Goal: Task Accomplishment & Management: Manage account settings

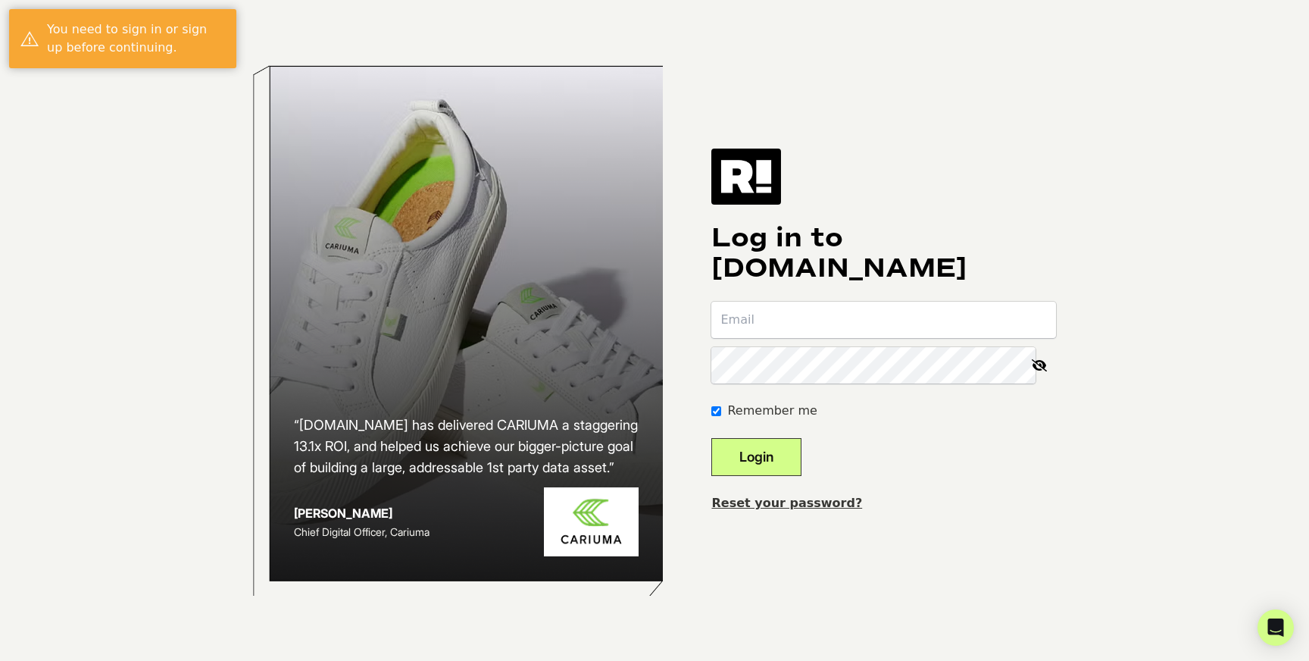
click at [865, 325] on input "email" at bounding box center [884, 320] width 345 height 36
click at [721, 413] on input "Remember me" at bounding box center [717, 411] width 10 height 10
click at [768, 324] on input "email" at bounding box center [884, 320] width 345 height 36
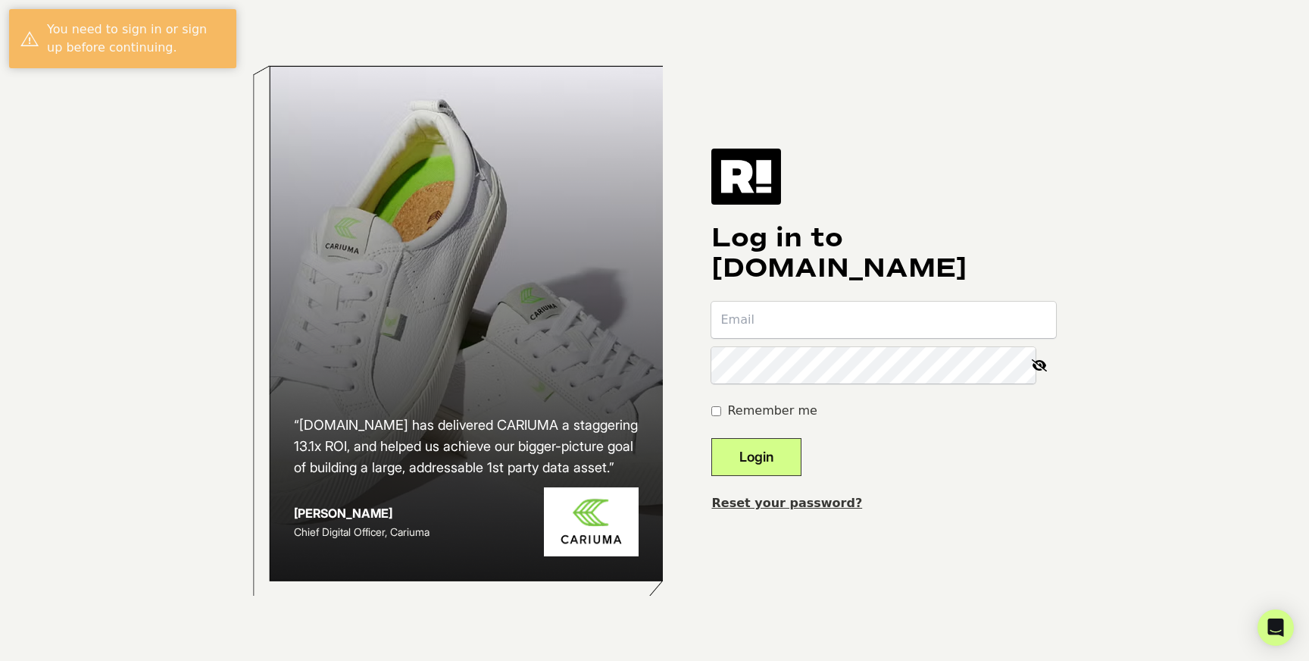
click at [753, 416] on label "Remember me" at bounding box center [771, 411] width 89 height 18
click at [721, 416] on input "Remember me" at bounding box center [717, 411] width 10 height 10
checkbox input "true"
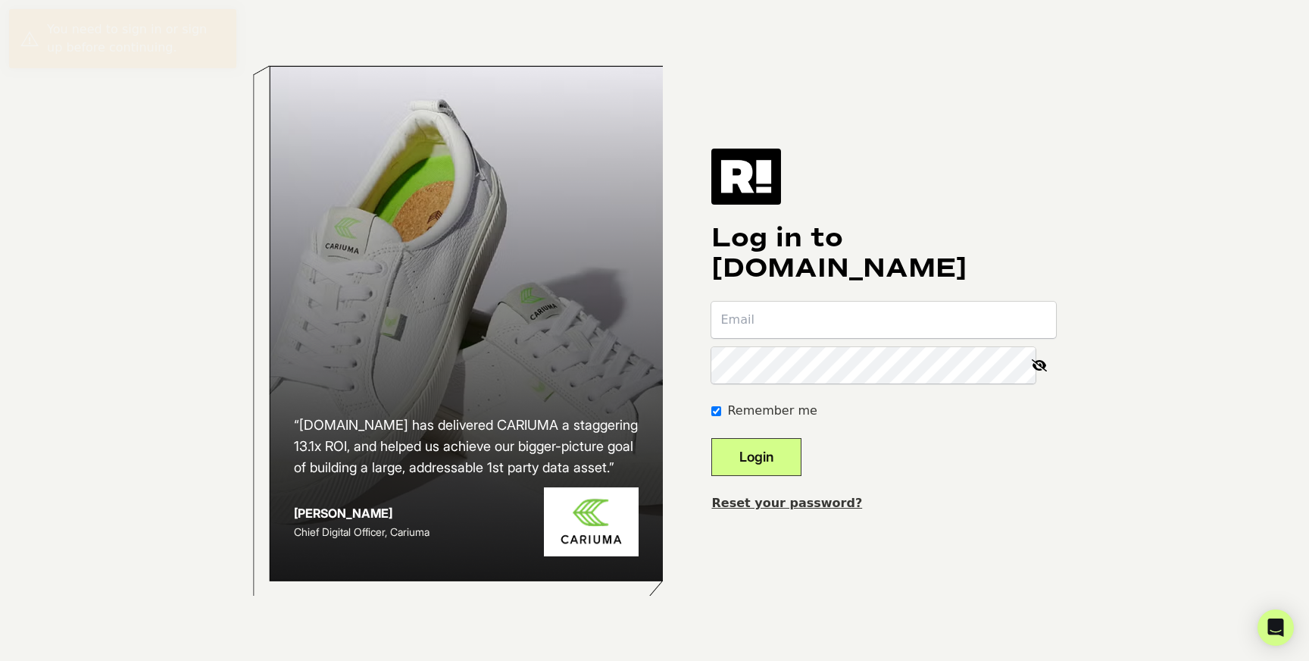
click at [773, 333] on input "email" at bounding box center [884, 320] width 345 height 36
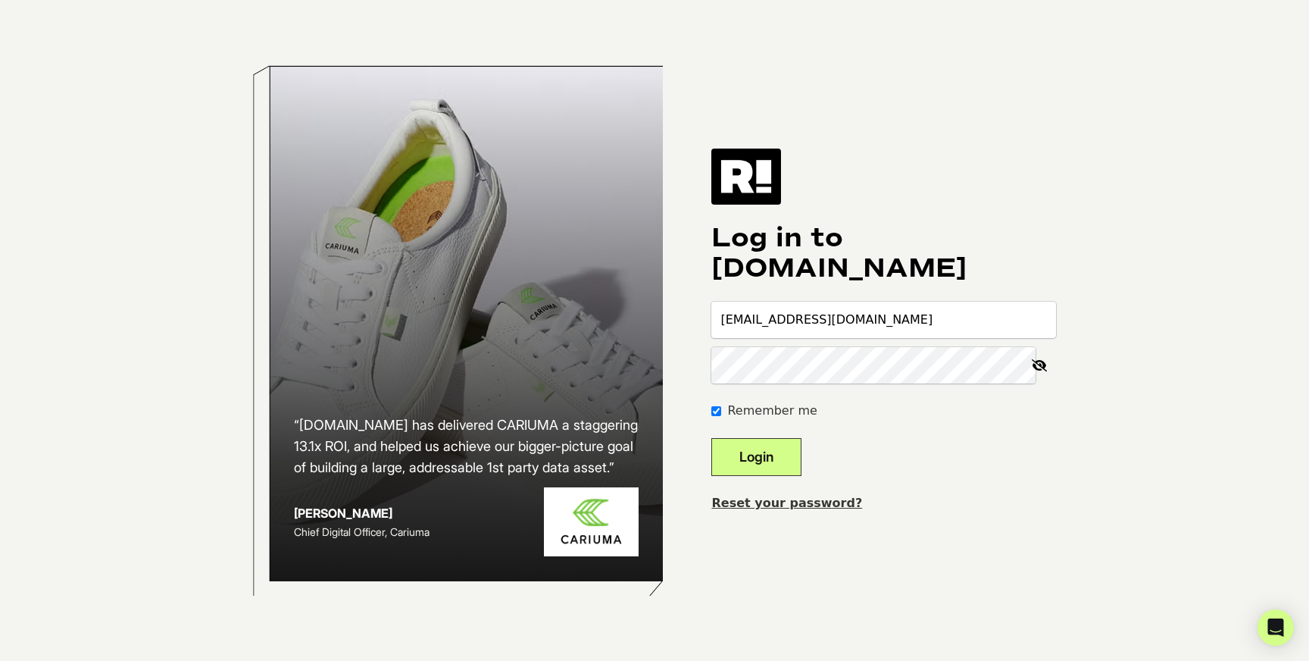
type input "[EMAIL_ADDRESS][DOMAIN_NAME]"
click at [770, 504] on link "Reset your password?" at bounding box center [787, 503] width 151 height 14
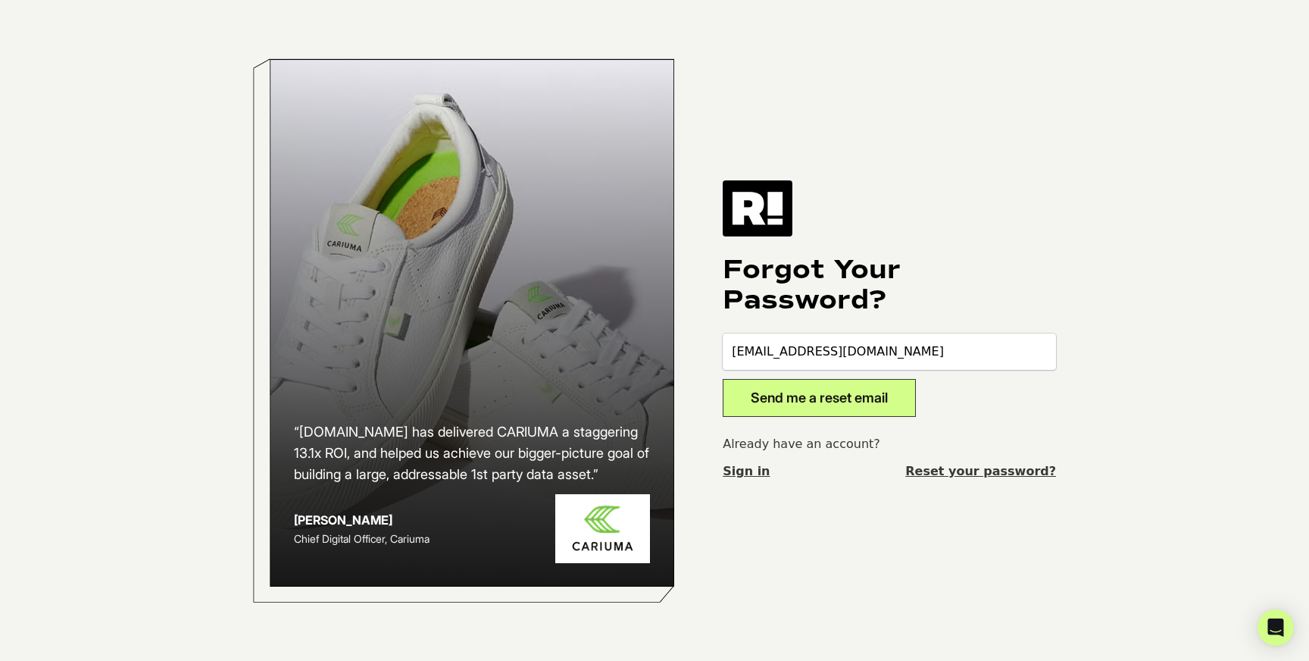
type input "[EMAIL_ADDRESS][DOMAIN_NAME]"
click at [824, 398] on button "Send me a reset email" at bounding box center [819, 398] width 193 height 38
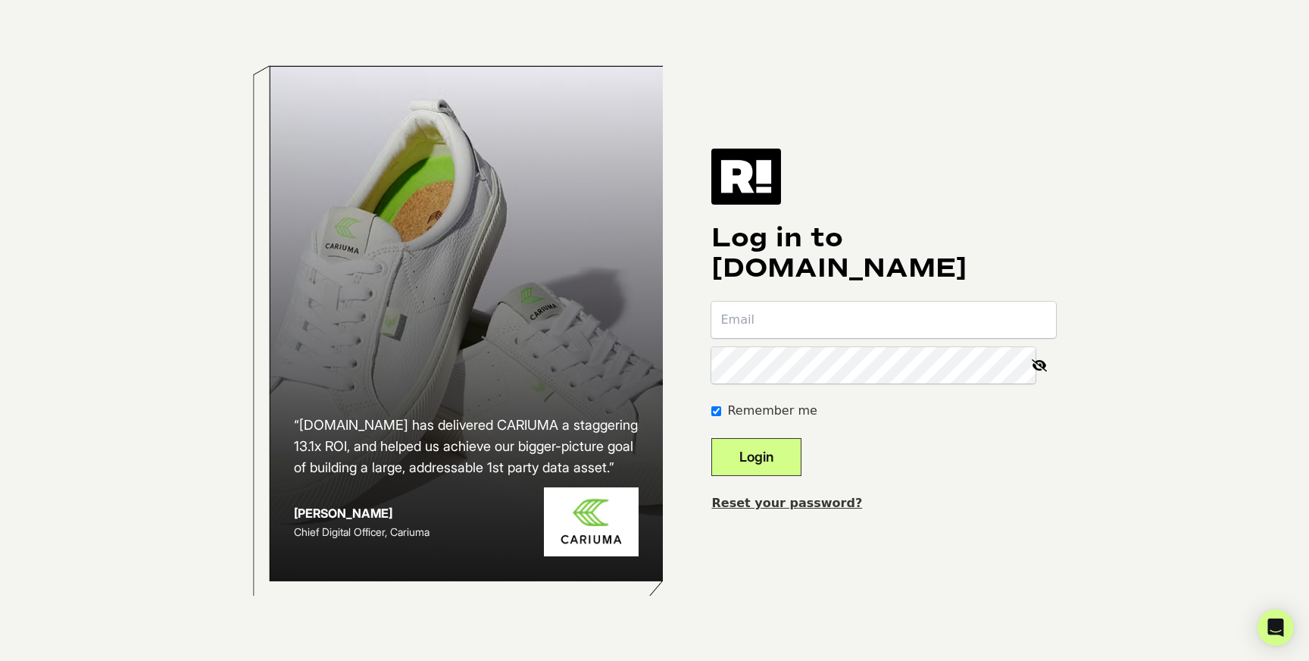
paste input "877638"
type input "877638"
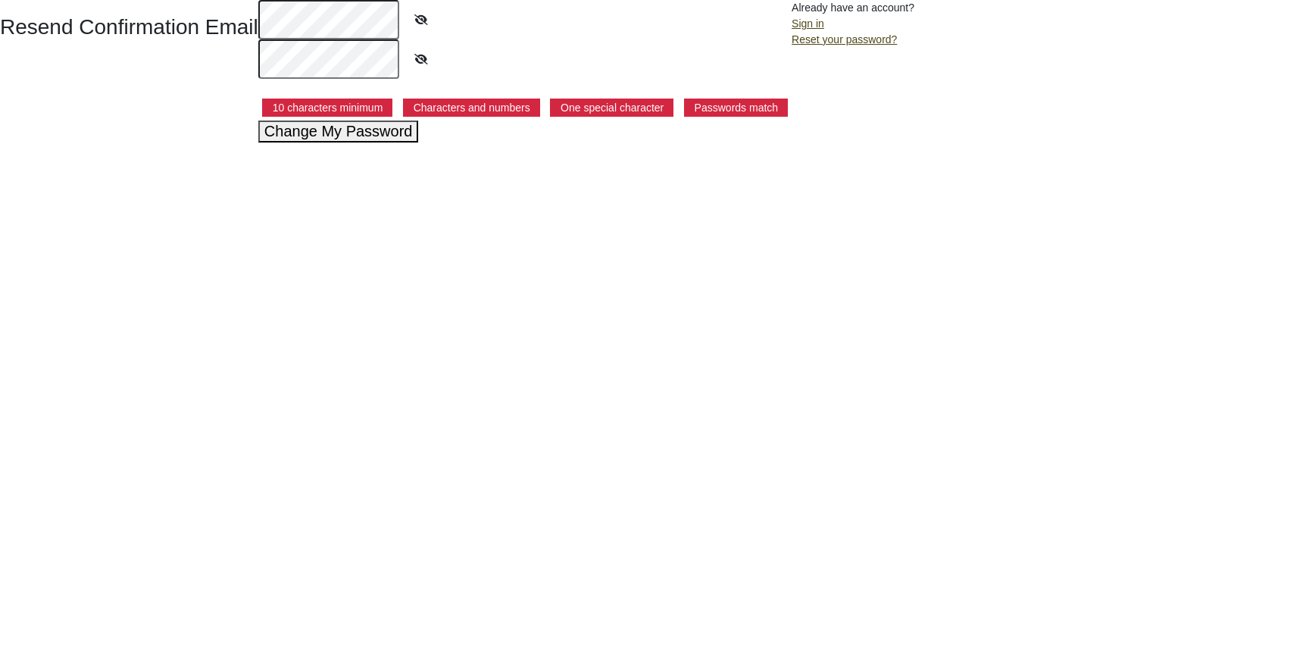
click at [339, 136] on button "Change My Password" at bounding box center [338, 131] width 161 height 22
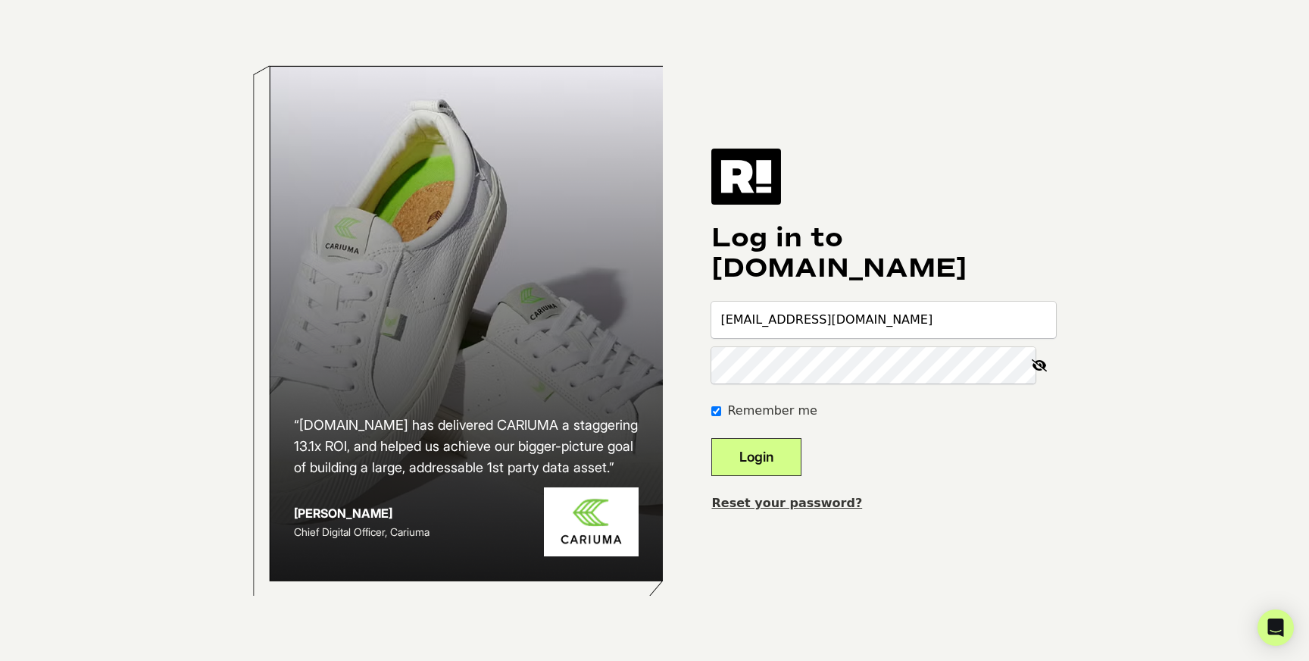
type input "dallas@elevatesportsequipment.com"
click at [778, 457] on button "Login" at bounding box center [757, 457] width 90 height 38
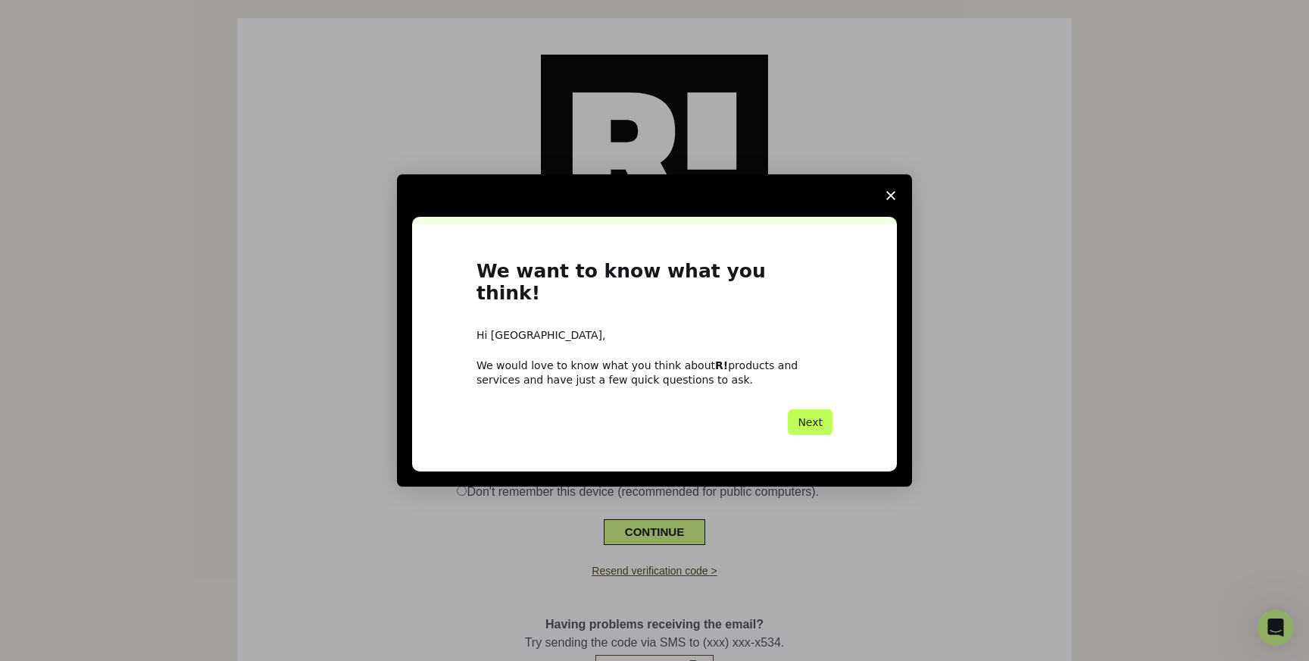
click at [802, 412] on button "Next" at bounding box center [810, 422] width 45 height 26
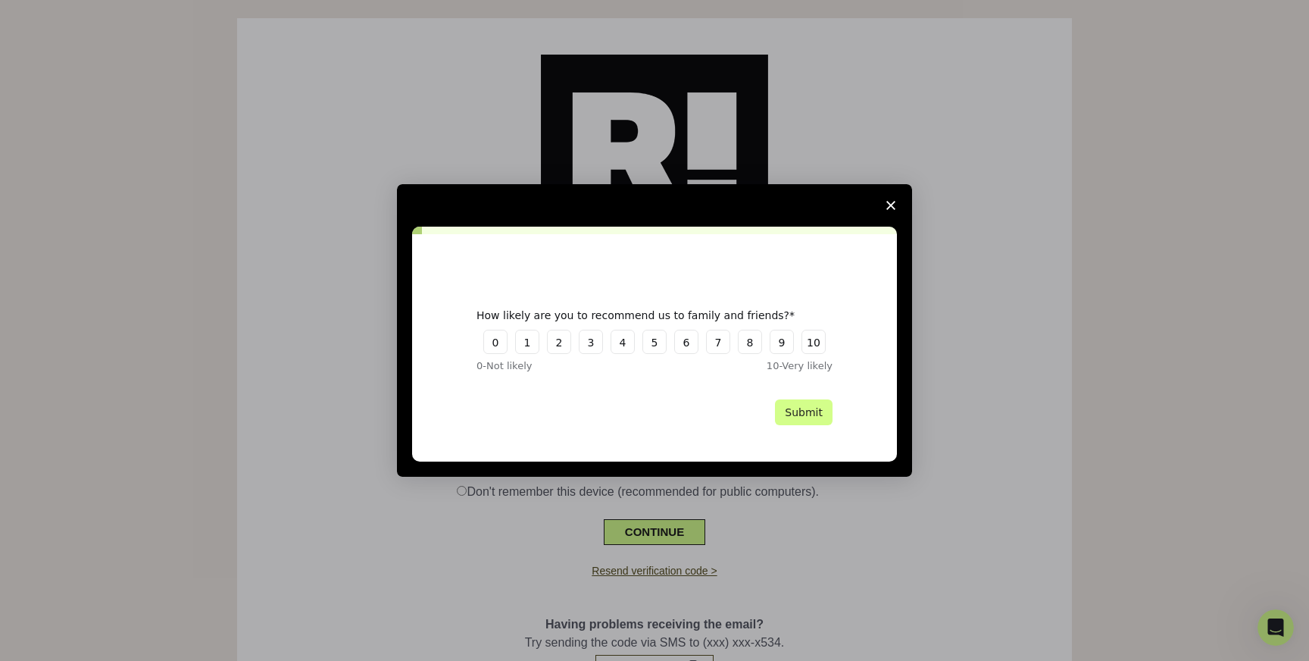
click at [893, 200] on span "Close survey" at bounding box center [891, 205] width 42 height 42
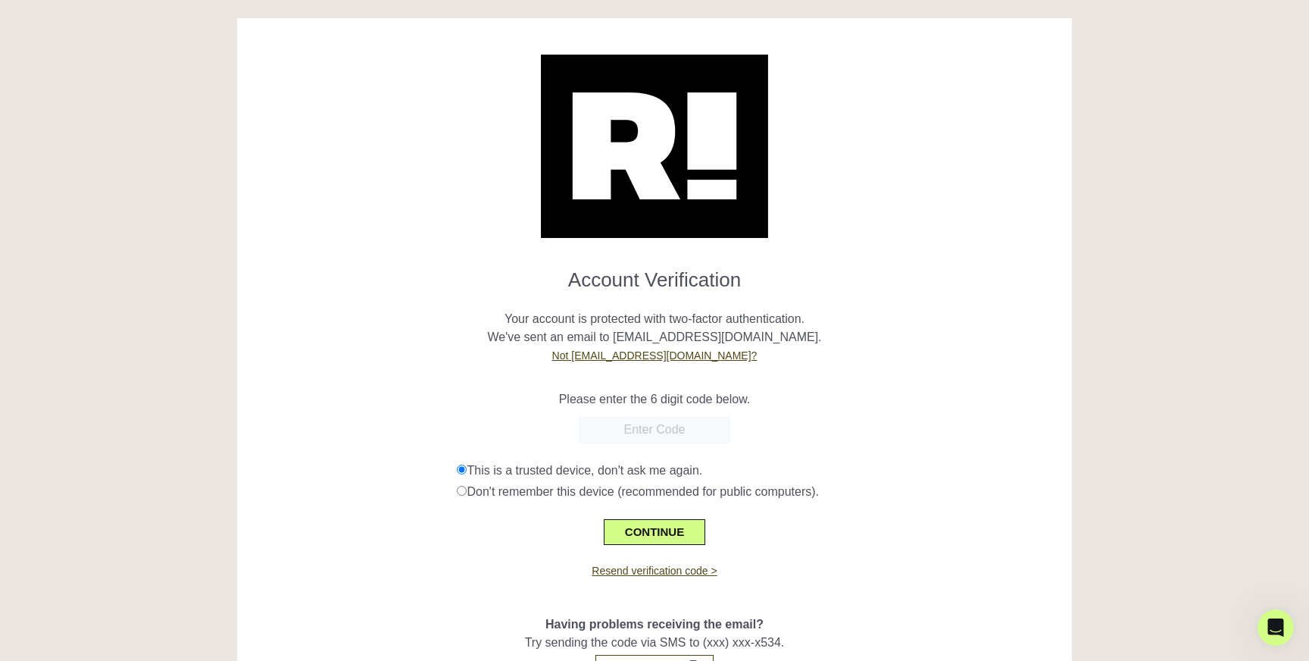
click at [666, 433] on input "text" at bounding box center [655, 429] width 152 height 27
paste input "877638"
type input "877638"
click at [636, 524] on button "CONTINUE" at bounding box center [655, 532] width 102 height 26
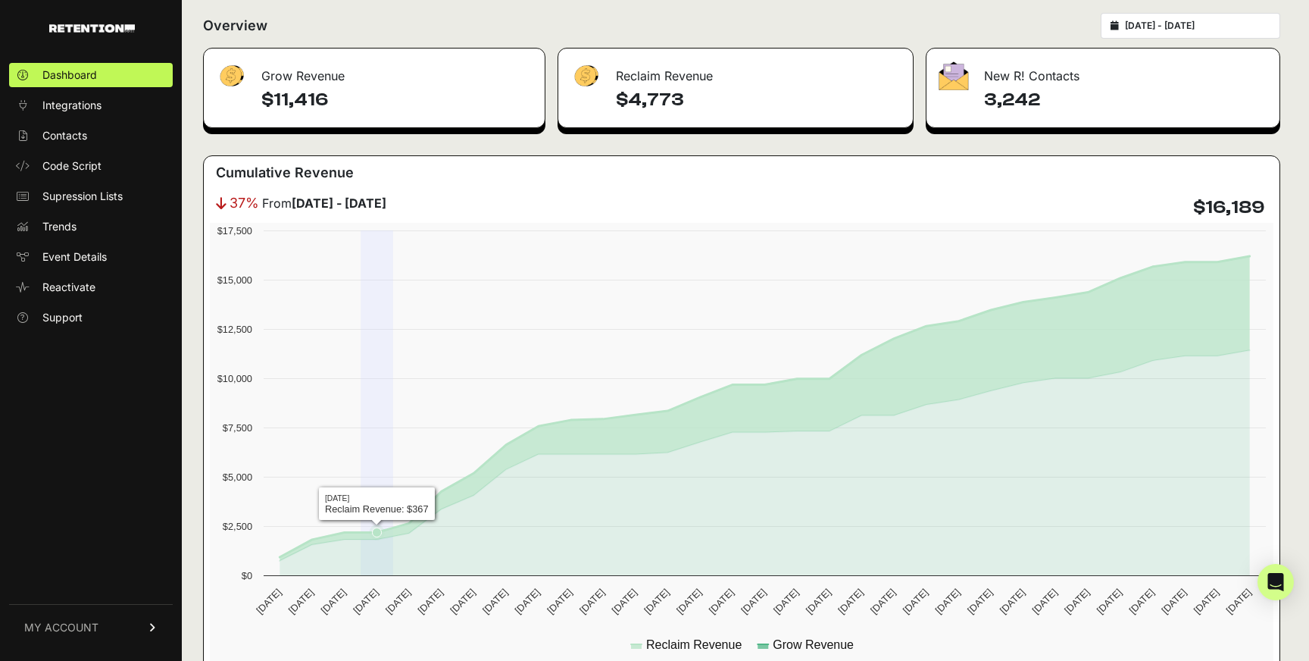
scroll to position [167, 0]
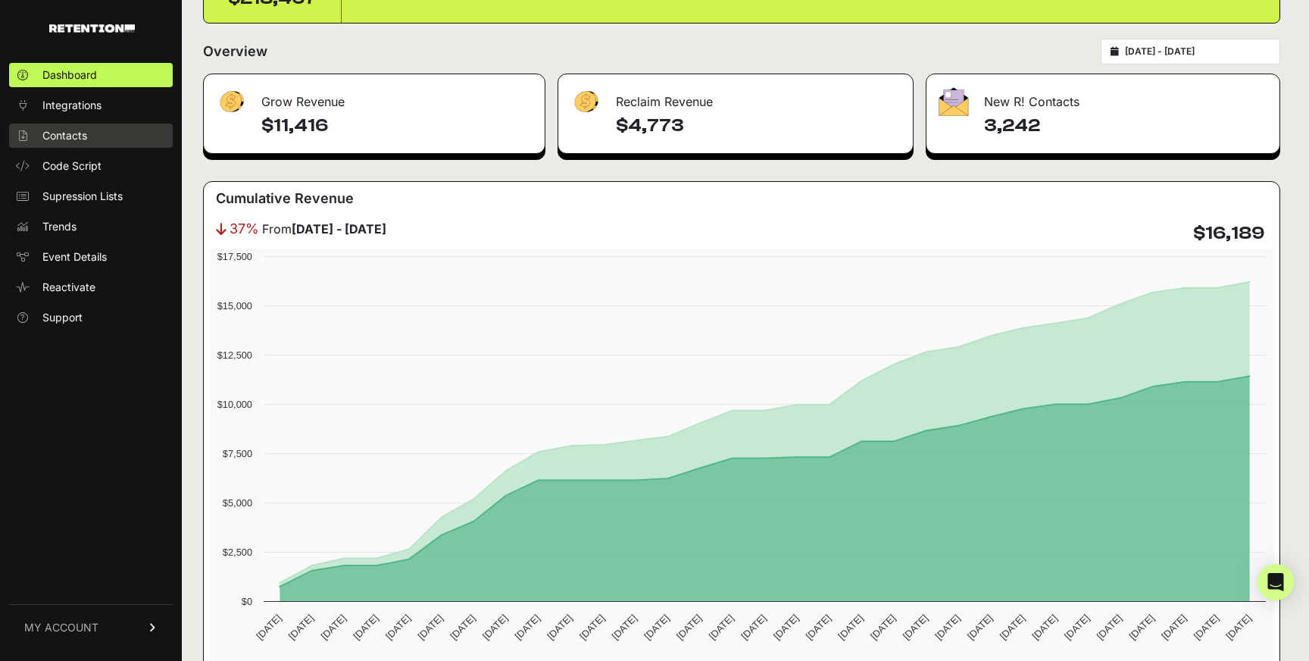
click at [127, 129] on link "Contacts" at bounding box center [91, 136] width 164 height 24
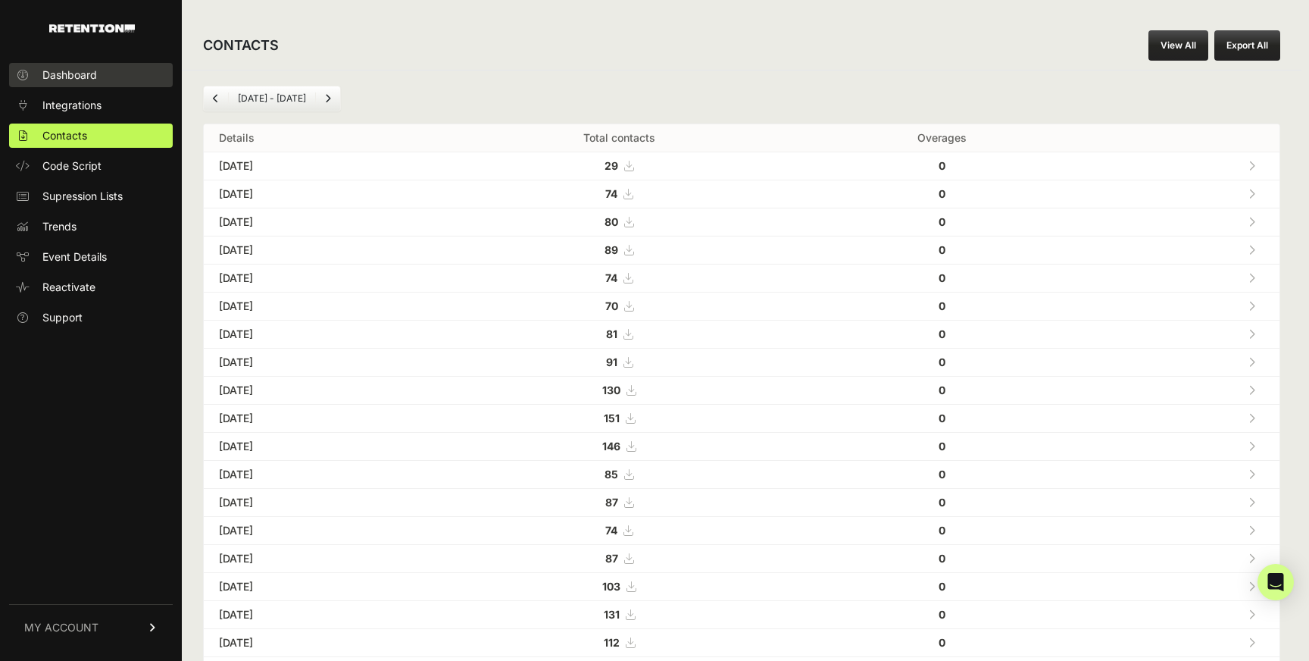
click at [75, 68] on span "Dashboard" at bounding box center [69, 74] width 55 height 15
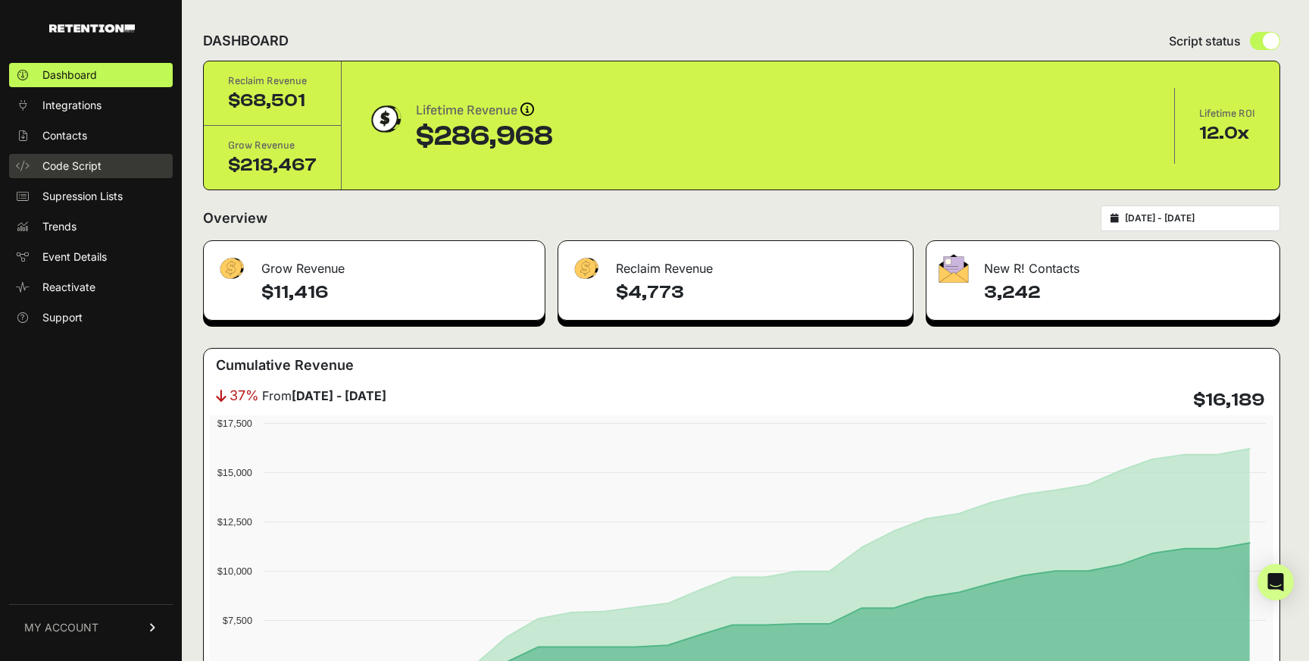
click at [107, 164] on link "Code Script" at bounding box center [91, 166] width 164 height 24
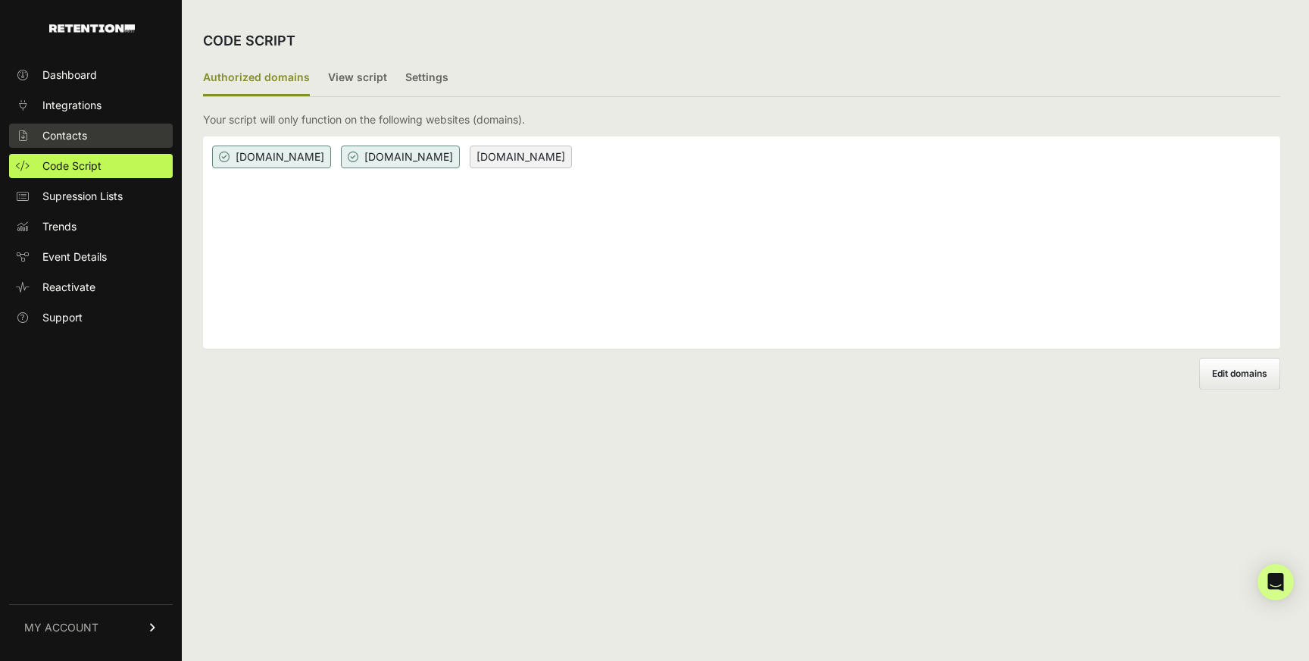
click at [113, 133] on link "Contacts" at bounding box center [91, 136] width 164 height 24
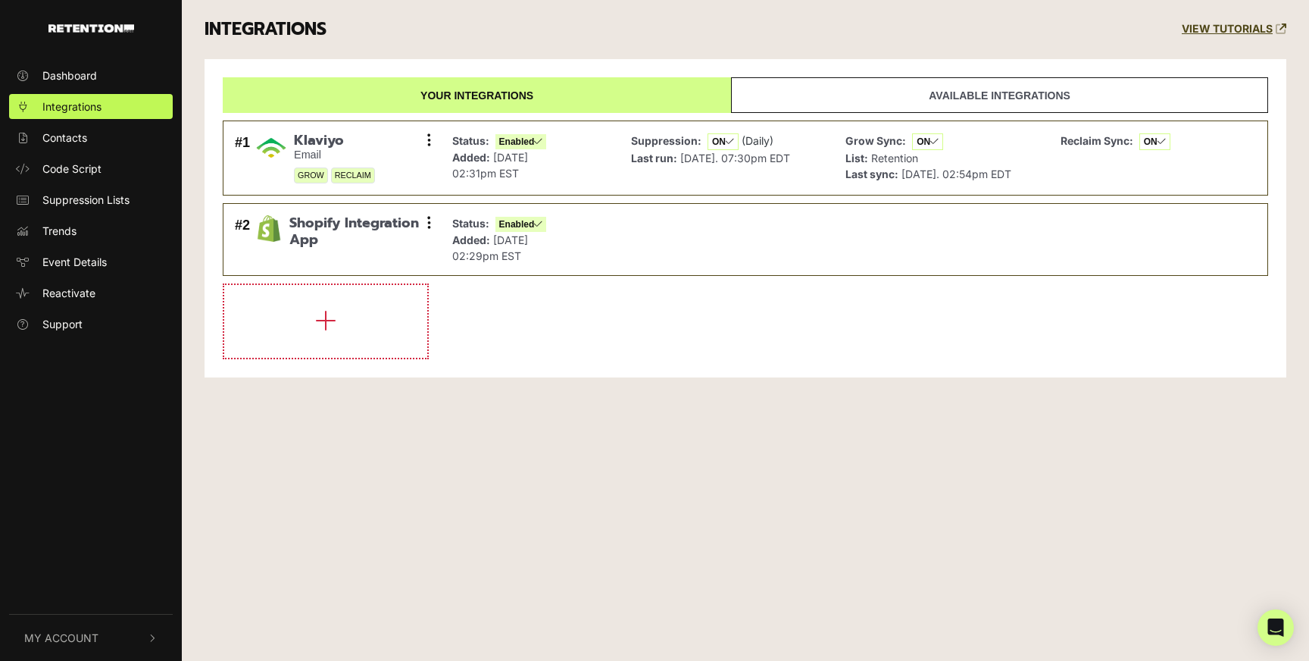
click at [879, 96] on link "Available integrations" at bounding box center [999, 95] width 537 height 36
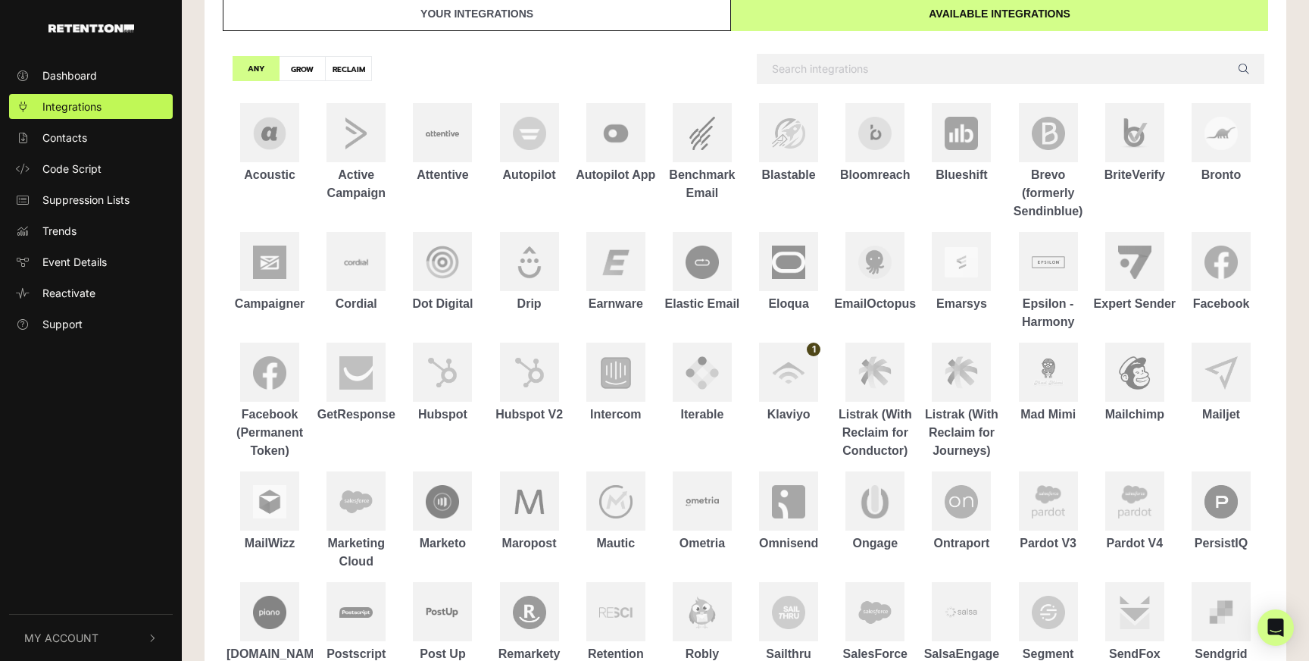
scroll to position [80, 0]
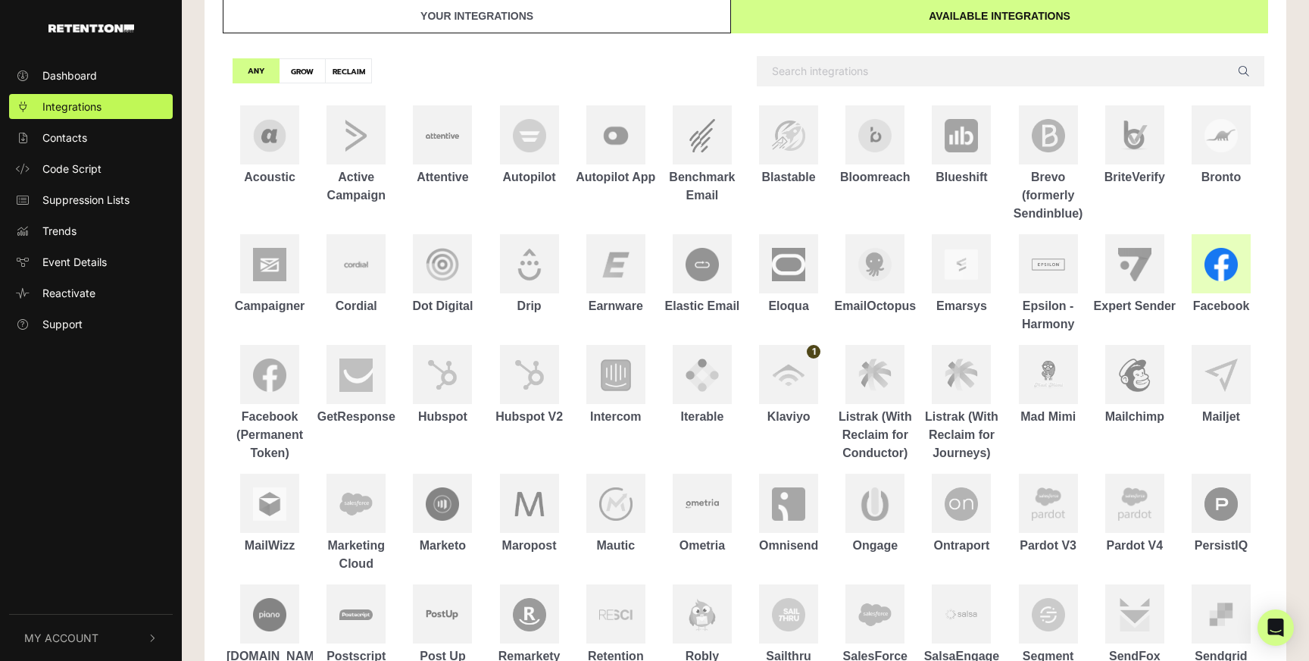
click at [1207, 286] on div at bounding box center [1221, 263] width 59 height 59
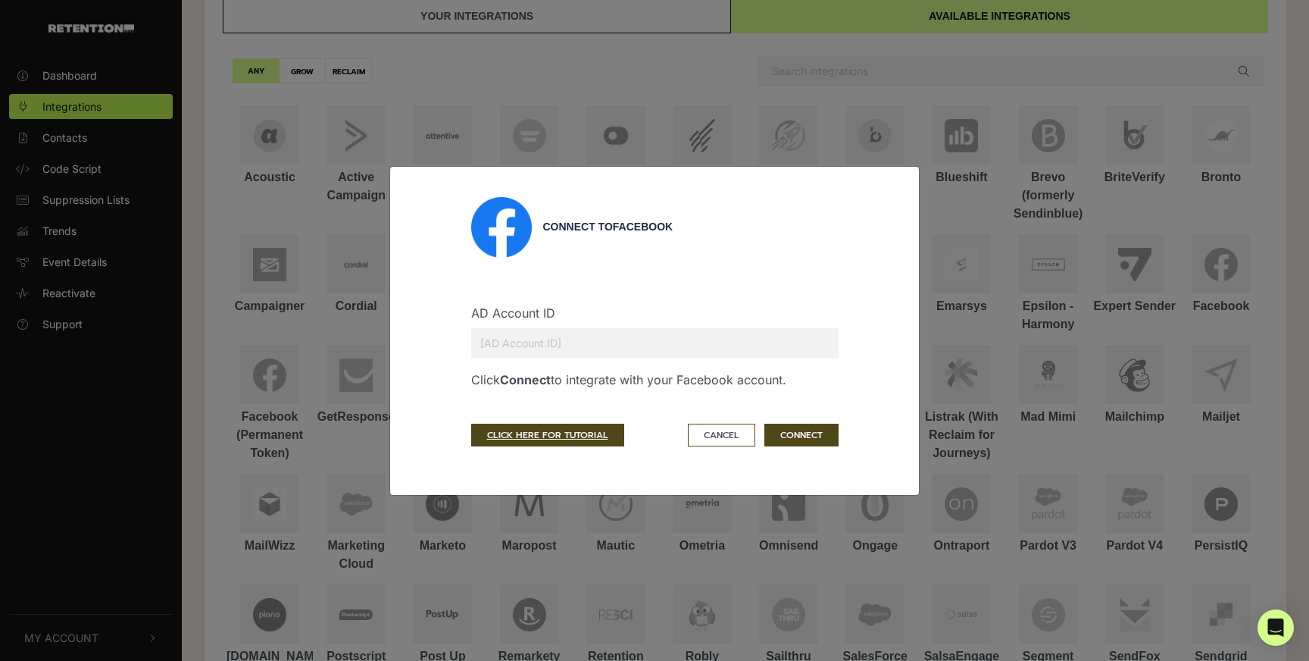
click at [783, 351] on input "text" at bounding box center [655, 343] width 368 height 30
click at [712, 443] on button "Cancel" at bounding box center [721, 435] width 67 height 23
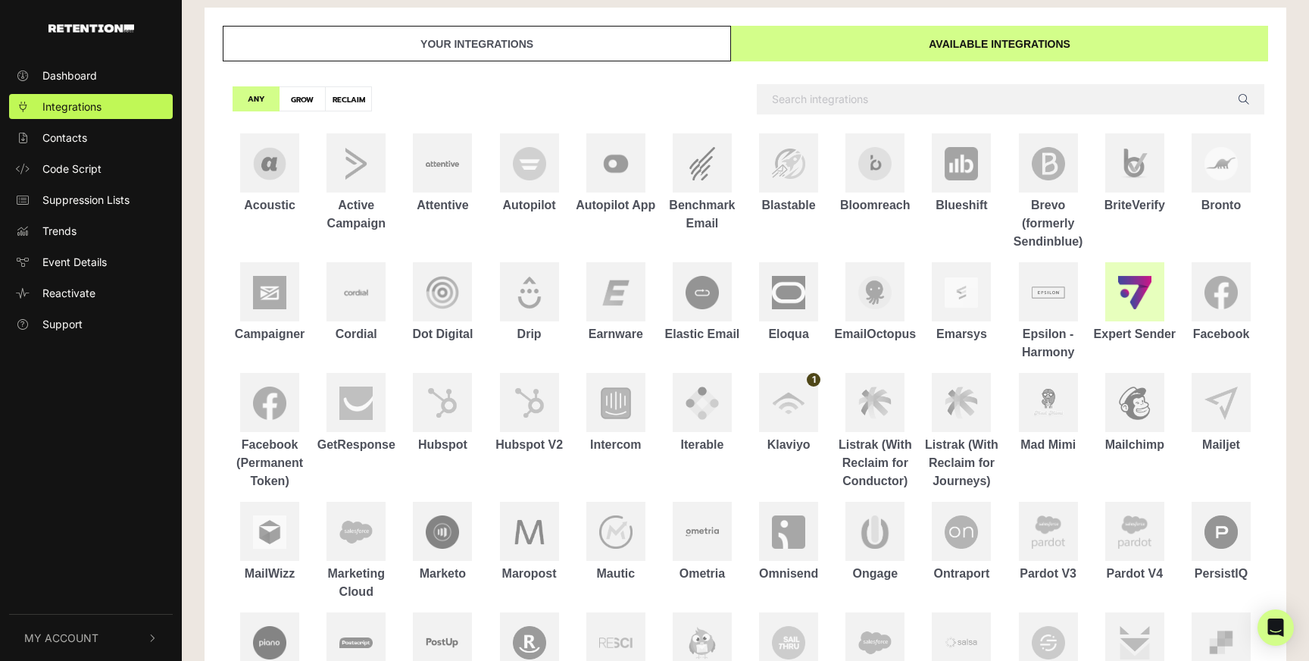
scroll to position [37, 0]
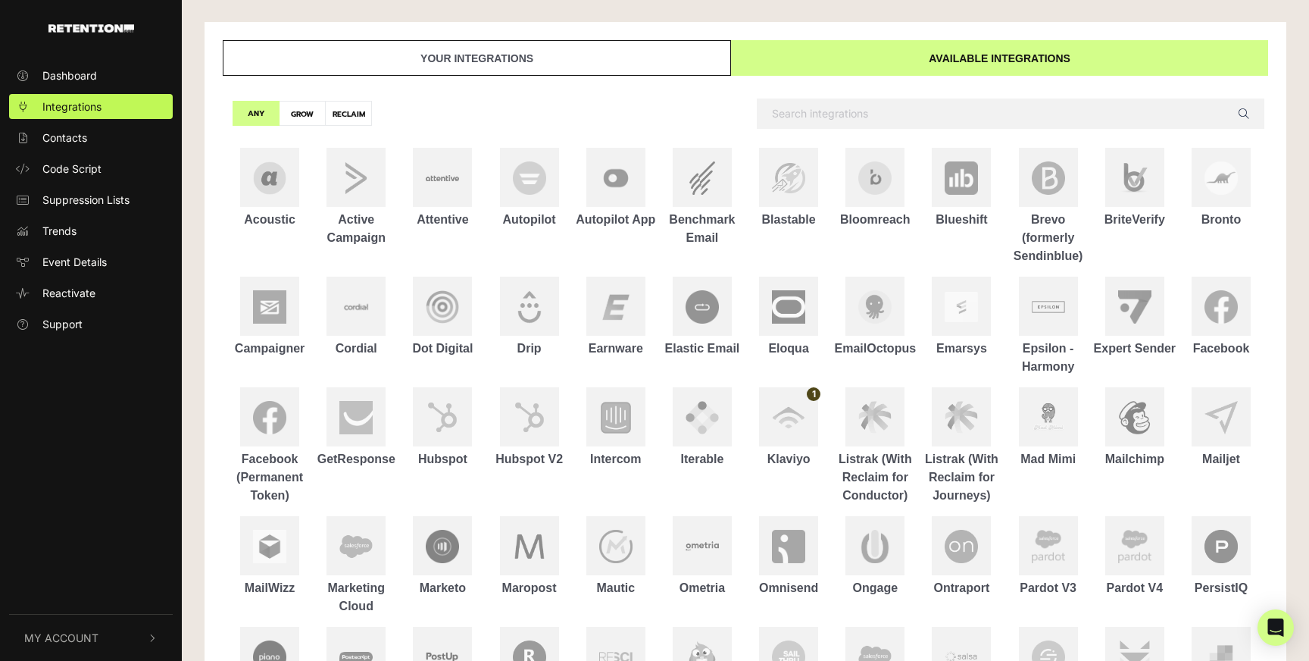
click at [1034, 61] on link "Available integrations" at bounding box center [999, 58] width 537 height 36
click at [1239, 333] on div at bounding box center [1221, 306] width 59 height 59
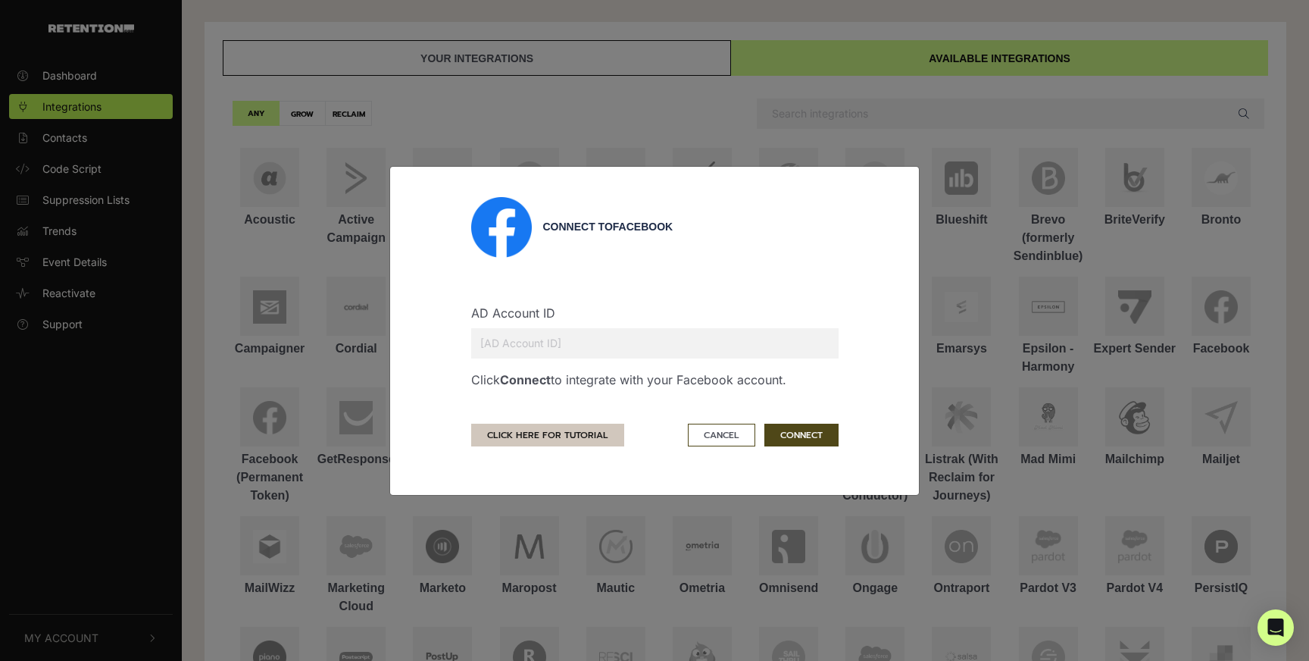
click at [594, 427] on link "CLICK HERE FOR TUTORIAL" at bounding box center [547, 435] width 153 height 23
click at [598, 353] on input "text" at bounding box center [655, 343] width 368 height 30
type input "b"
type input "29208371576554"
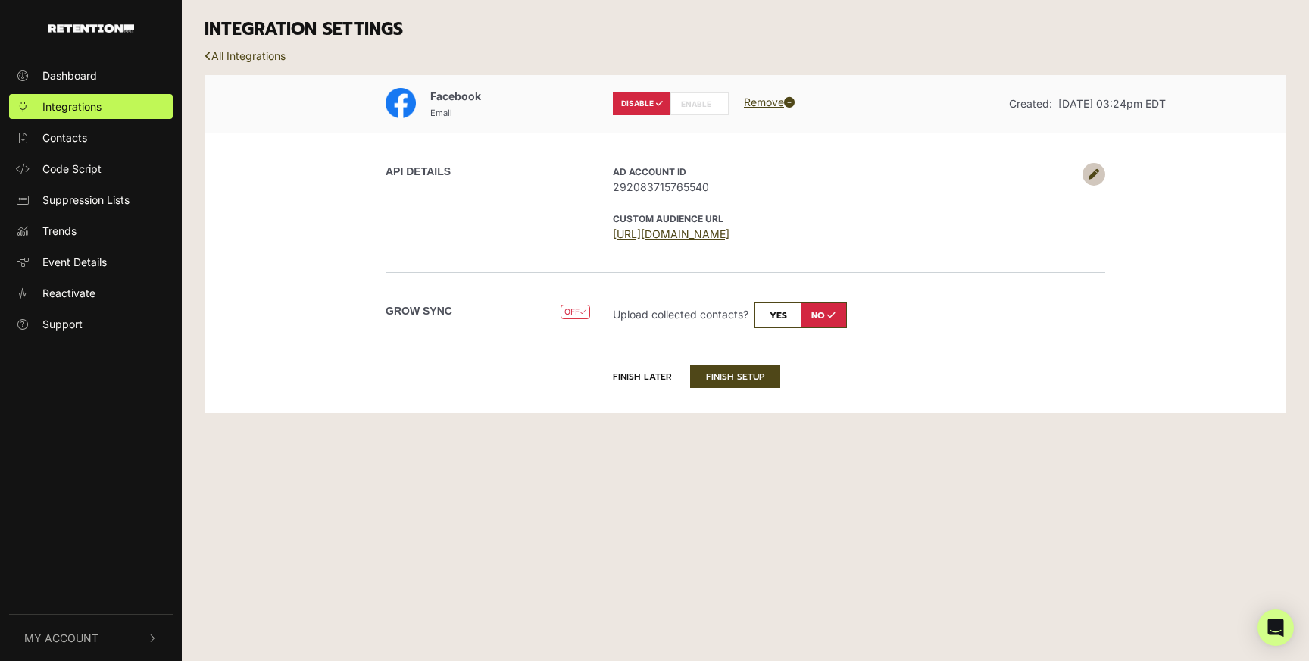
click at [698, 104] on label "ENABLE" at bounding box center [700, 103] width 58 height 23
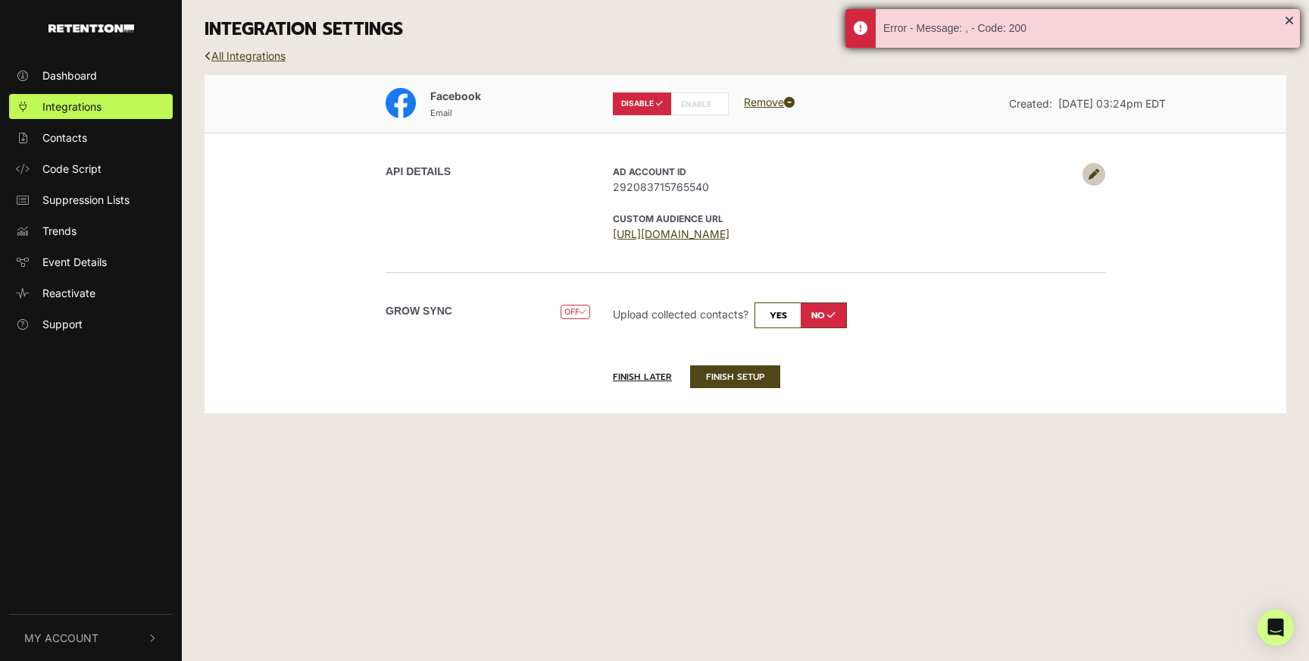
click at [924, 30] on div "Error - Message: , - Code: 200" at bounding box center [1085, 28] width 402 height 16
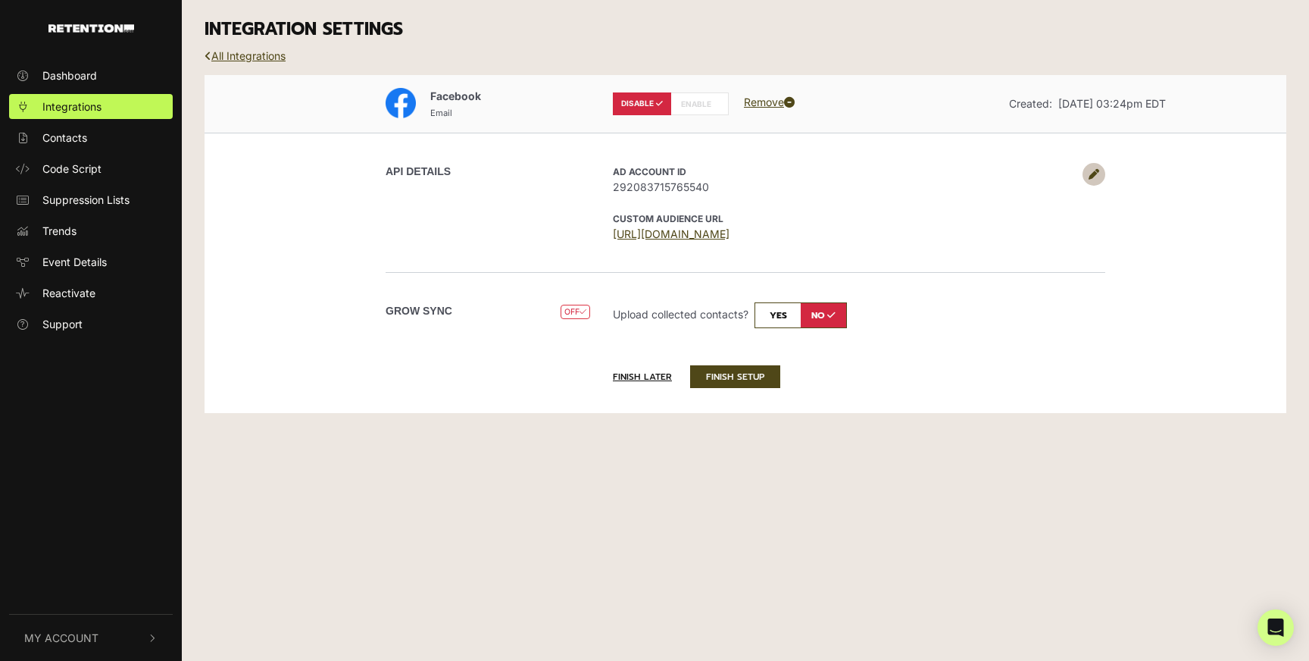
click at [777, 320] on input "checkbox" at bounding box center [801, 315] width 92 height 26
checkbox input "true"
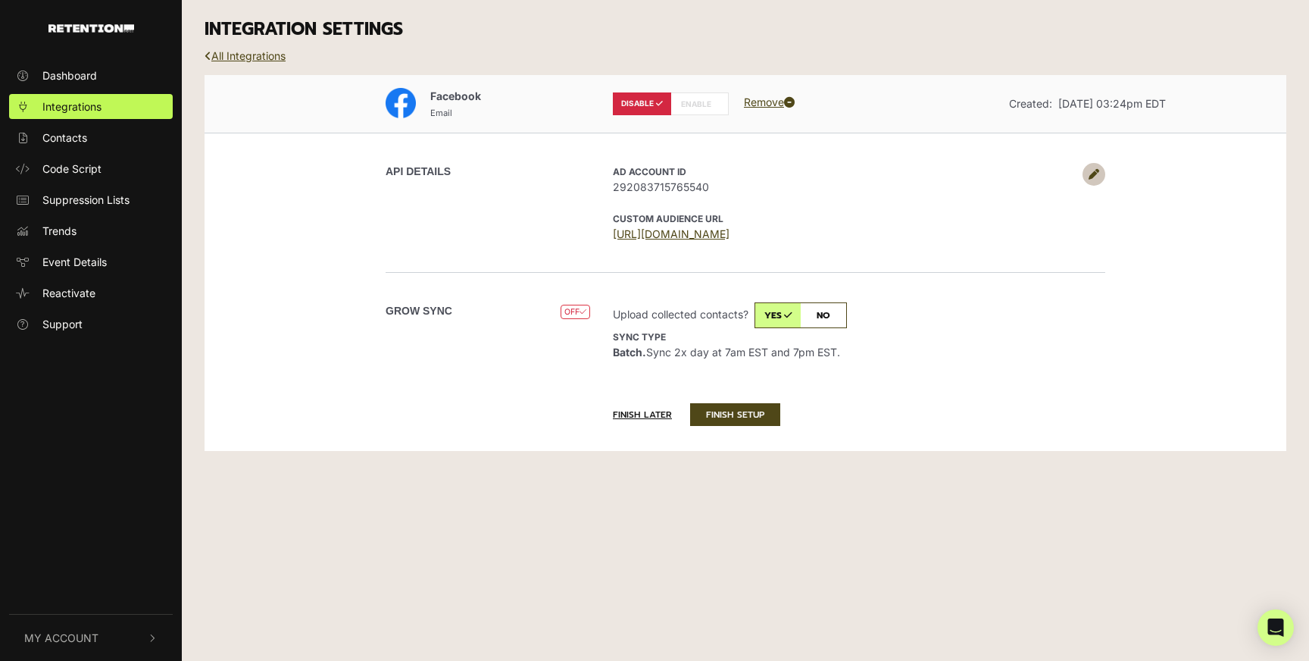
click at [581, 311] on icon at bounding box center [583, 312] width 7 height 8
click at [571, 307] on span "OFF" at bounding box center [576, 312] width 30 height 14
click at [759, 416] on button "FINISH SETUP" at bounding box center [735, 414] width 90 height 23
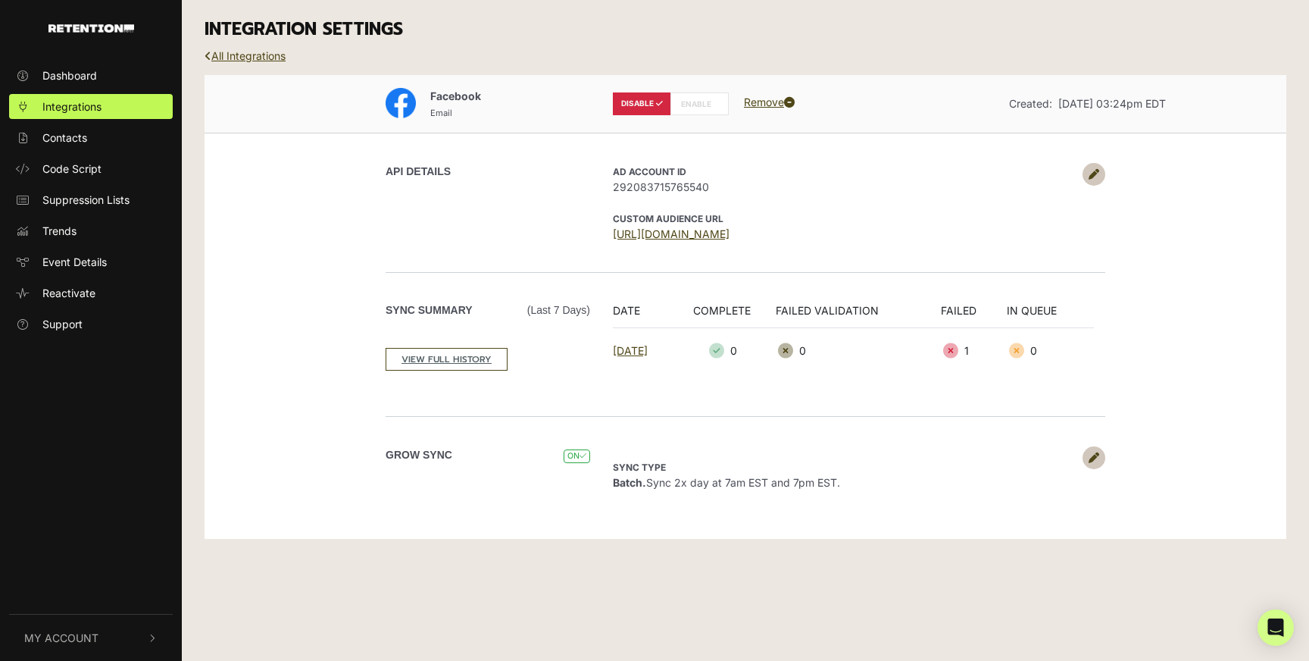
click at [702, 105] on label "ENABLE" at bounding box center [700, 103] width 58 height 23
click at [655, 104] on icon at bounding box center [658, 103] width 9 height 8
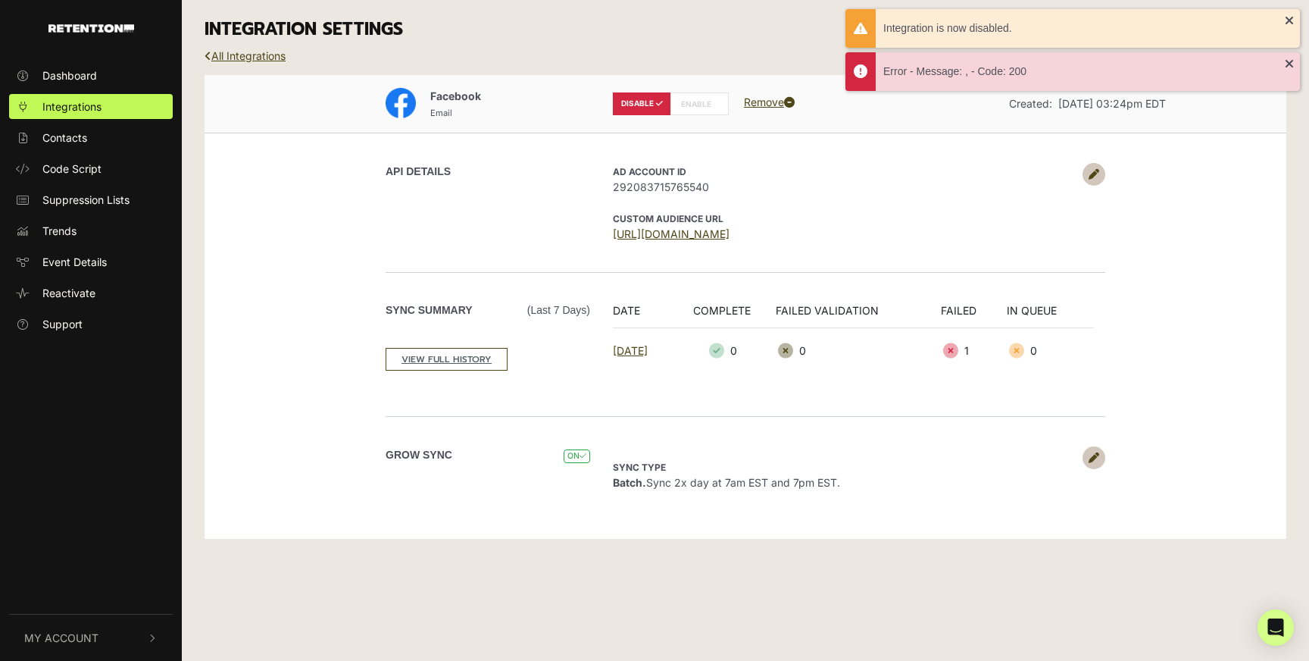
click at [692, 101] on label "ENABLE" at bounding box center [700, 103] width 58 height 23
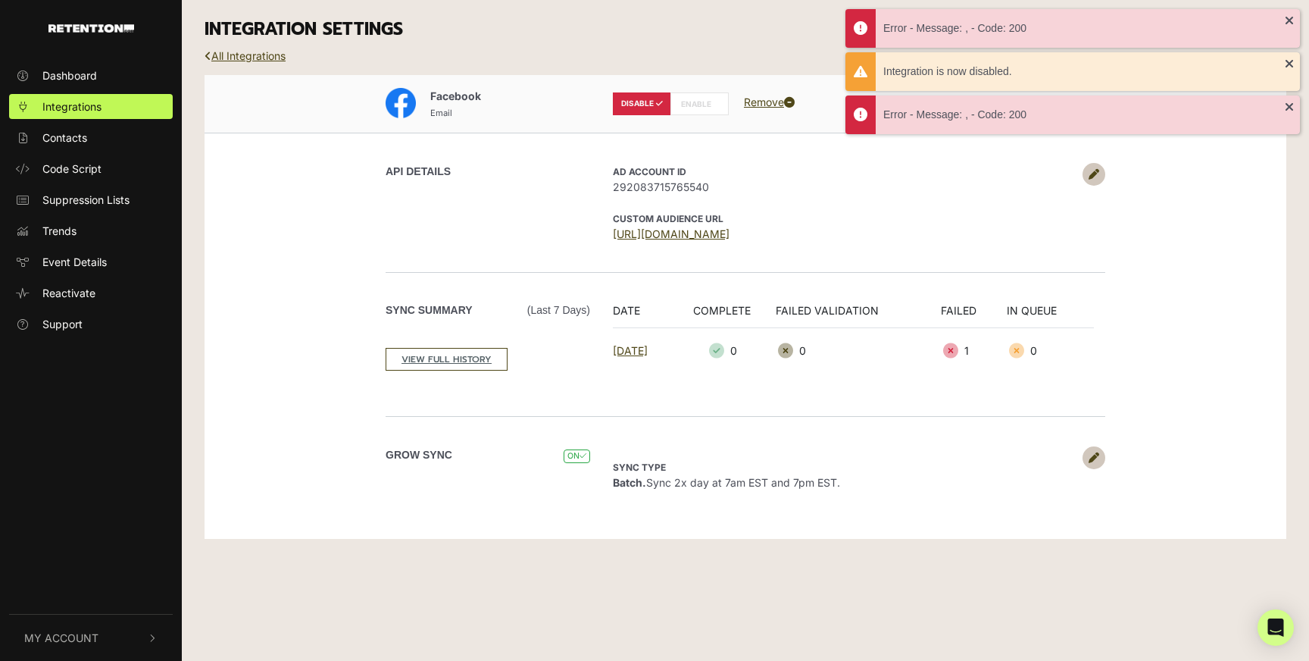
click at [692, 101] on label "ENABLE" at bounding box center [700, 103] width 58 height 23
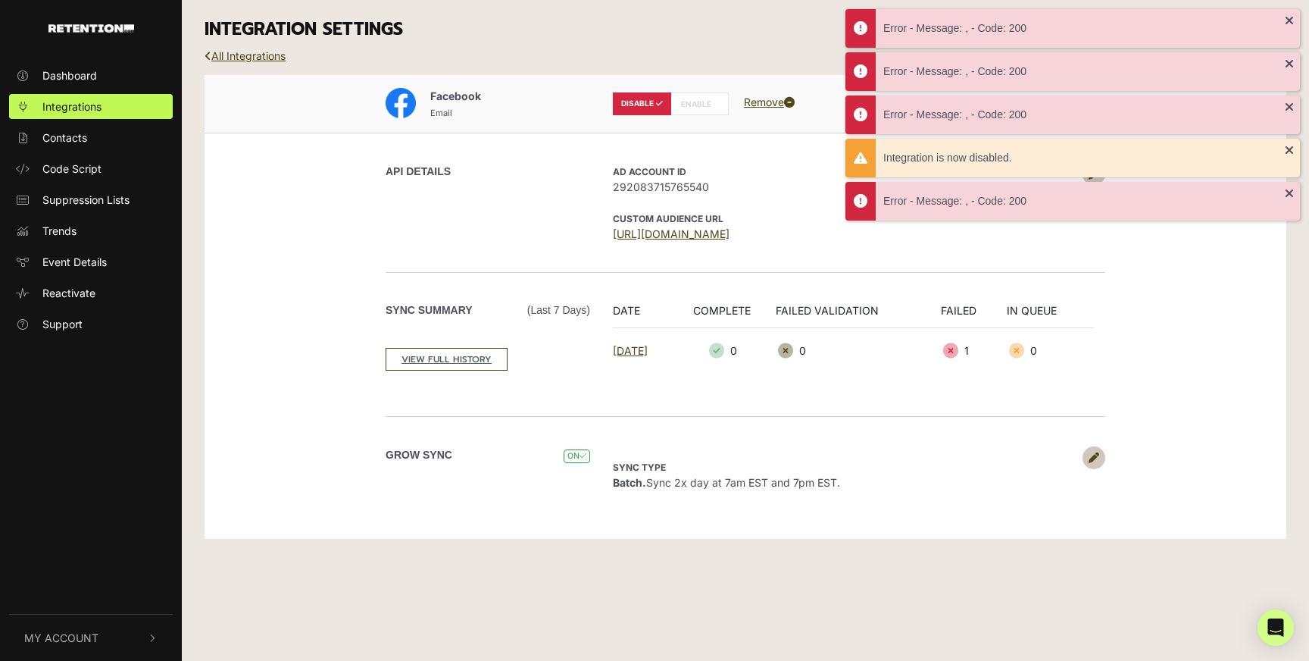
click at [1019, 472] on p "Sync type Batch. Sync 2x day at 7am EST and 7pm EST." at bounding box center [844, 474] width 462 height 32
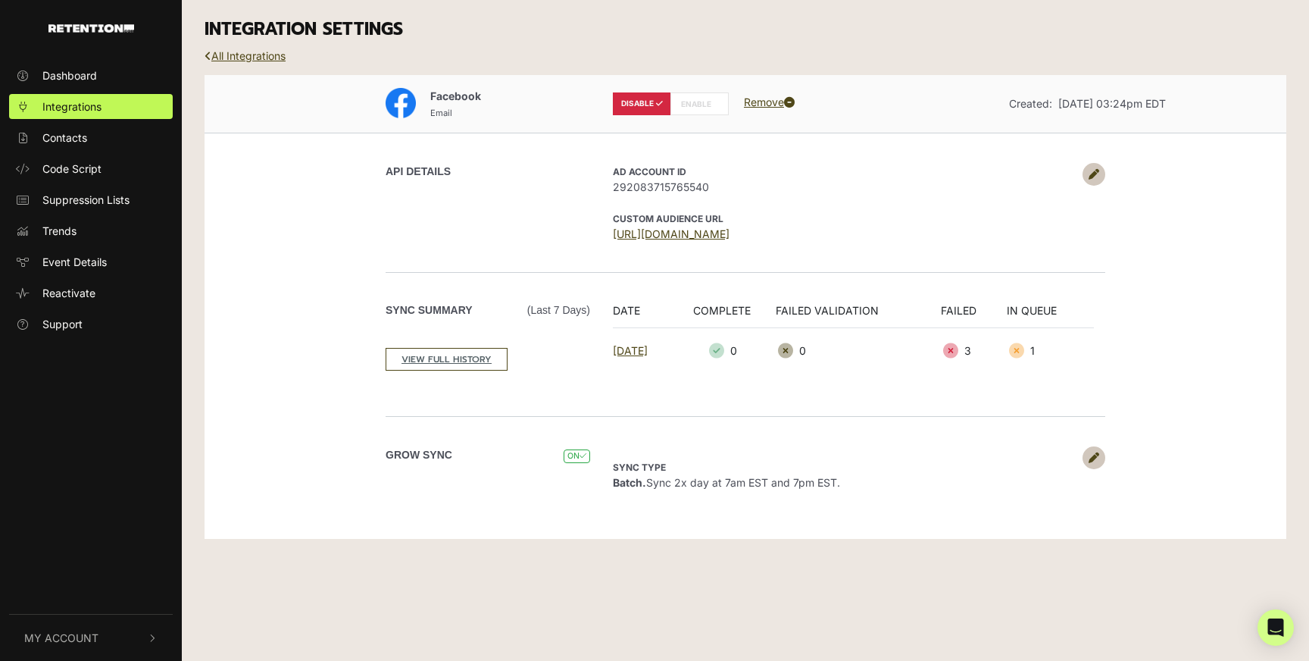
click at [704, 95] on label "ENABLE" at bounding box center [700, 103] width 58 height 23
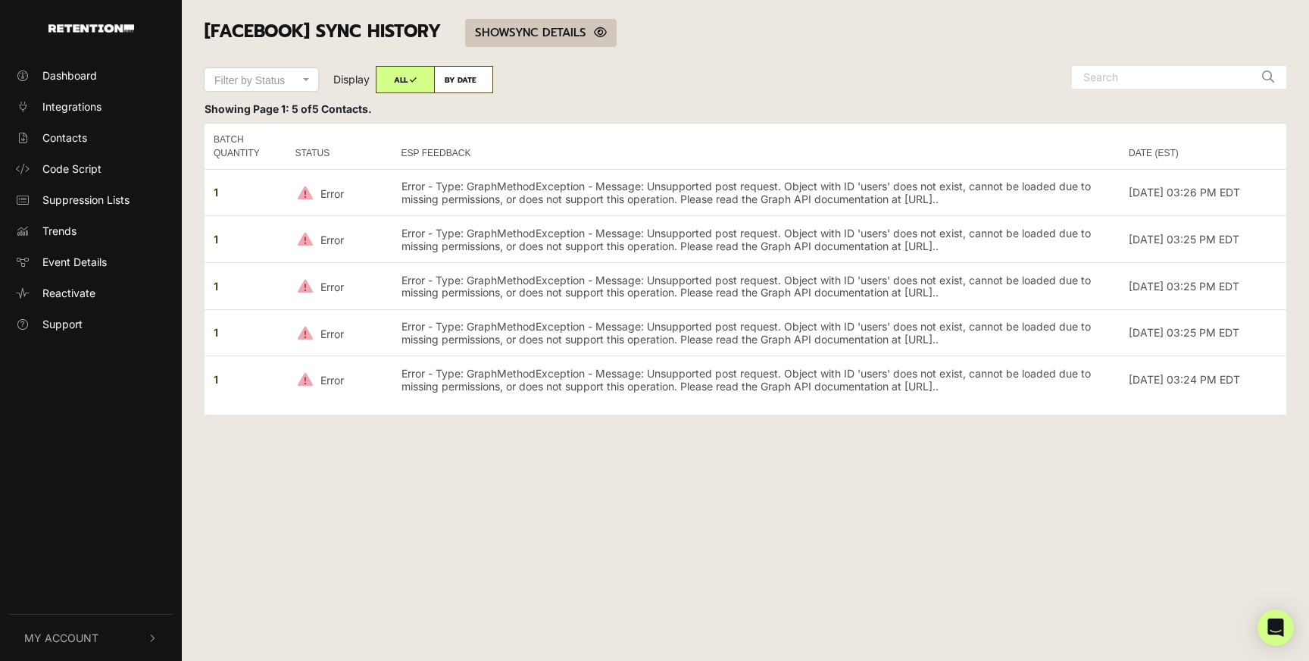
click at [603, 31] on icon at bounding box center [600, 32] width 13 height 11
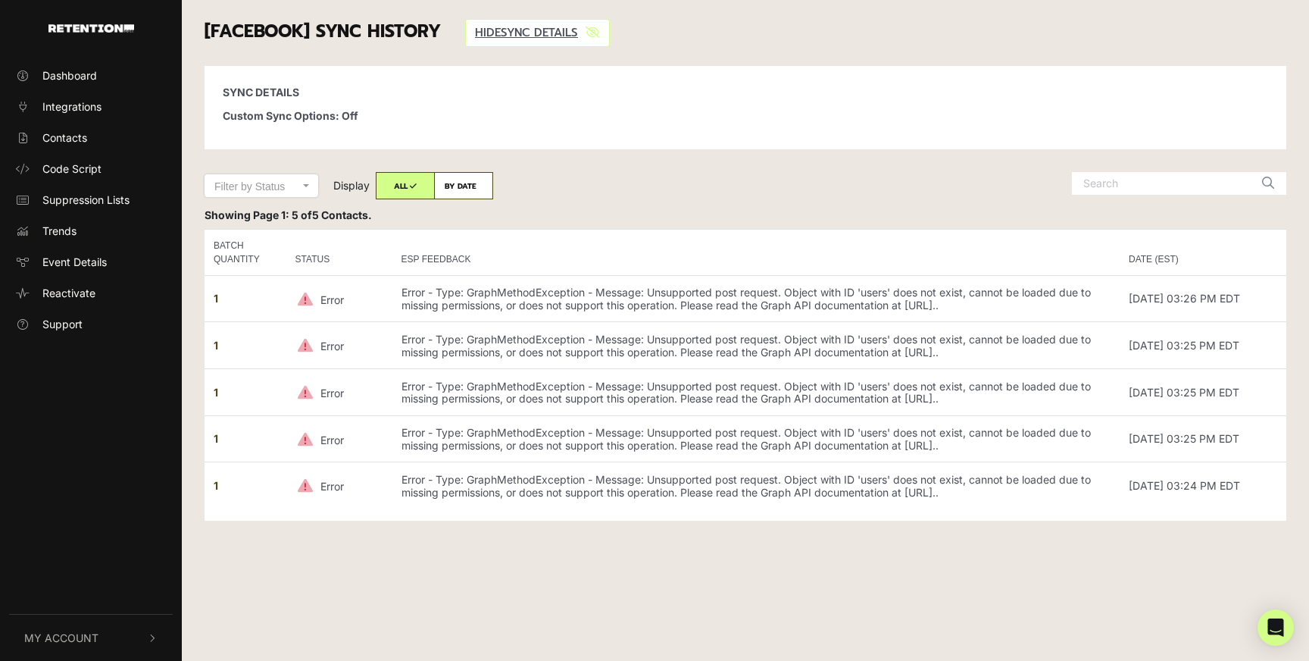
click at [139, 628] on button "My Account" at bounding box center [91, 638] width 164 height 46
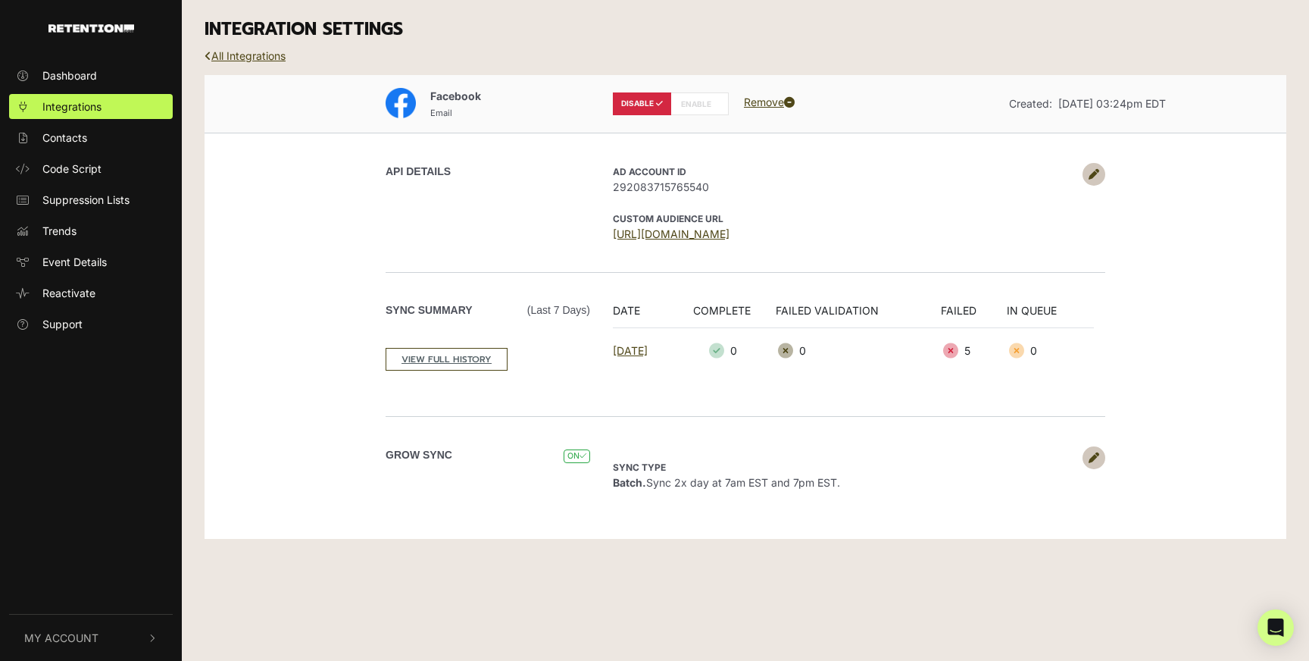
click at [1097, 167] on link at bounding box center [1094, 174] width 23 height 23
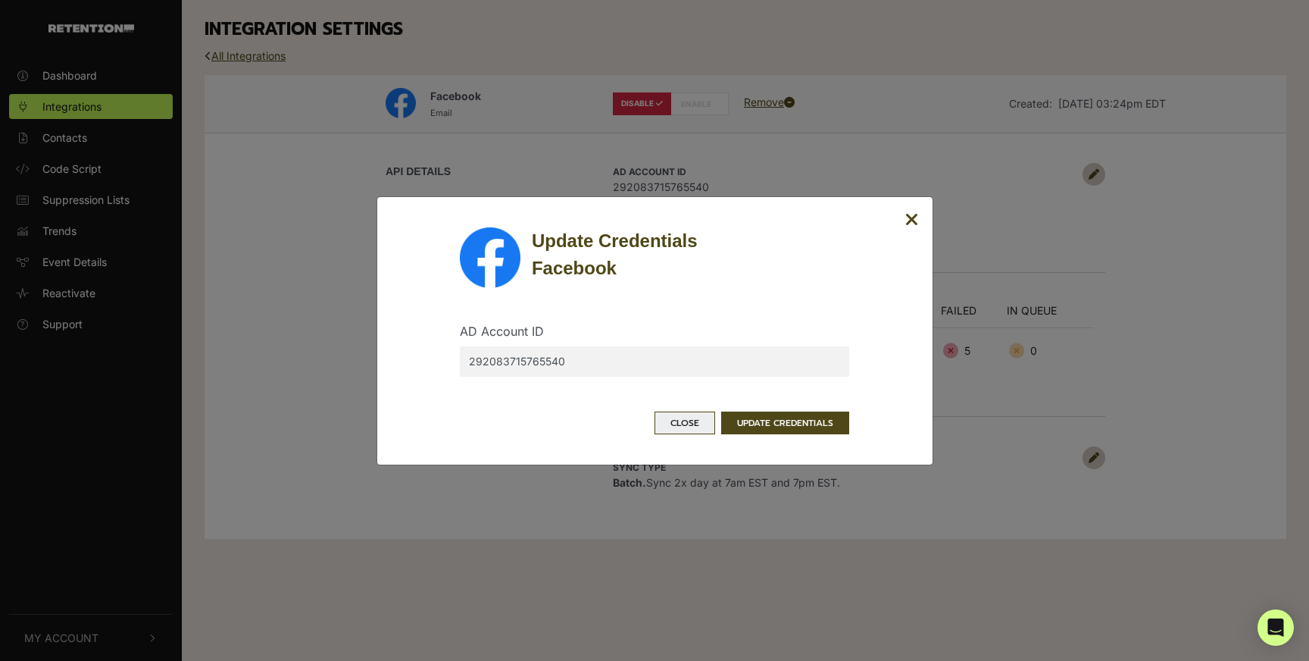
click at [683, 423] on button "Close" at bounding box center [685, 422] width 61 height 23
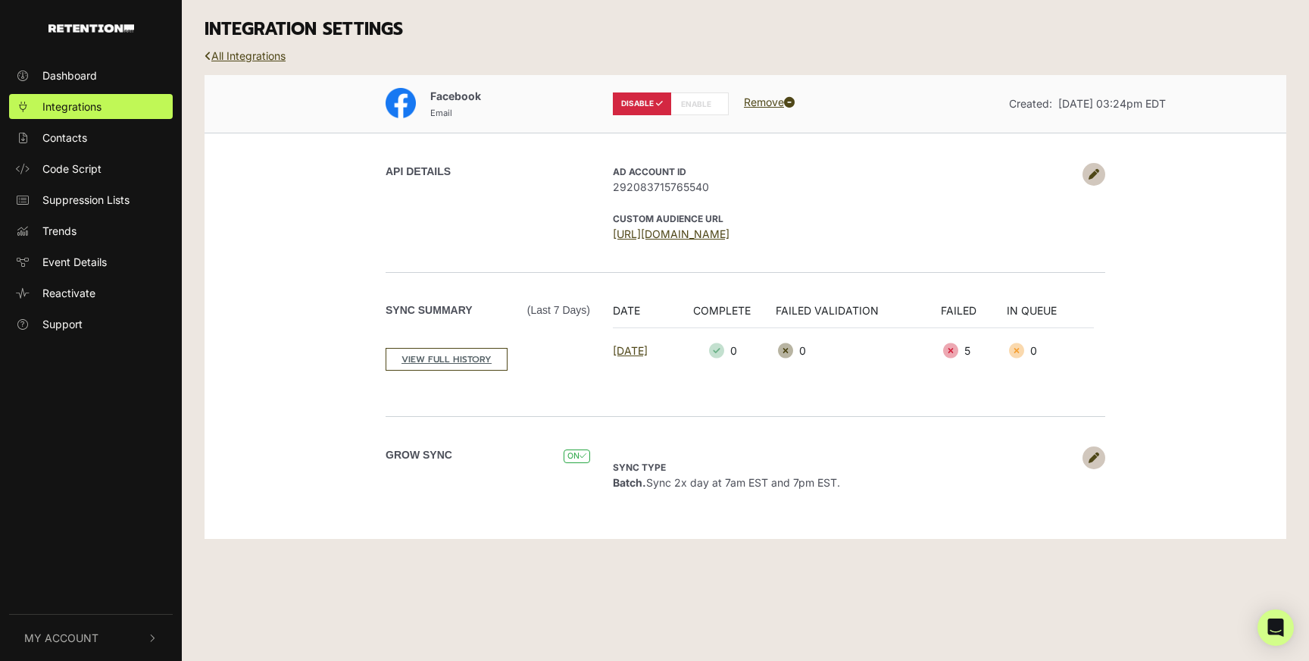
click at [1070, 459] on p "Sync type Batch. Sync 2x day at 7am EST and 7pm EST." at bounding box center [844, 474] width 462 height 32
click at [1085, 459] on link at bounding box center [1094, 457] width 23 height 23
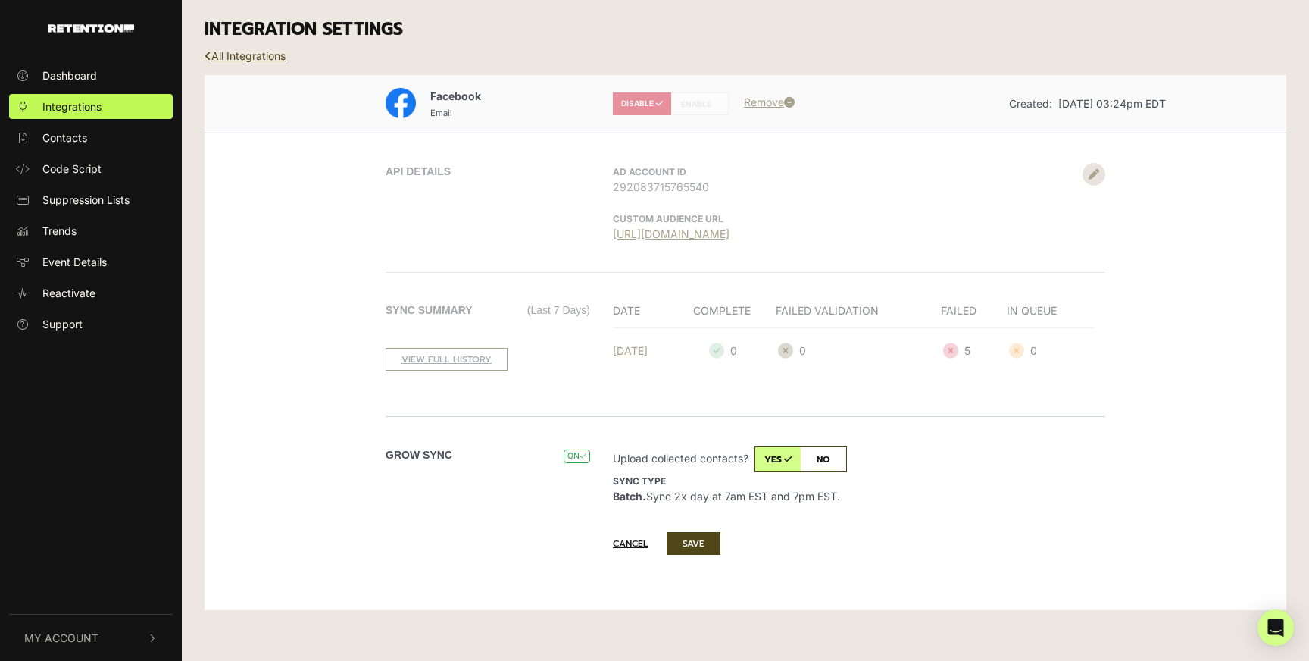
click at [830, 460] on input "checkbox" at bounding box center [801, 459] width 92 height 26
checkbox input "false"
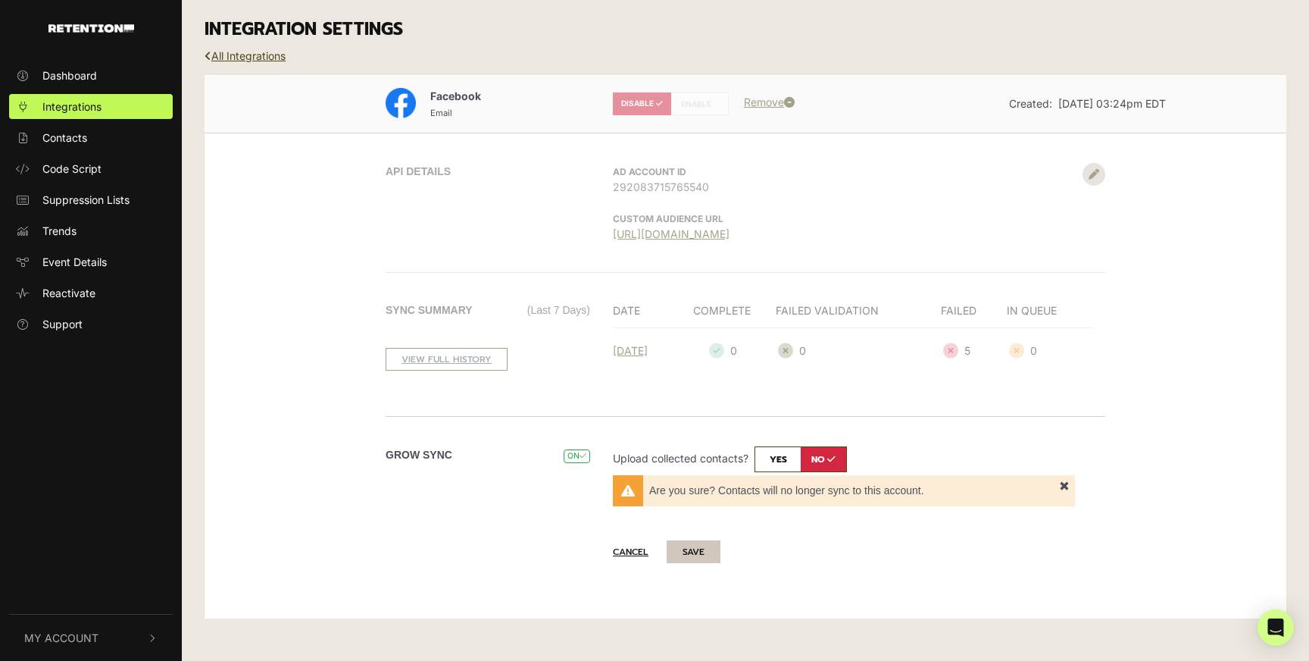
click at [697, 549] on button "SAVE" at bounding box center [694, 551] width 54 height 23
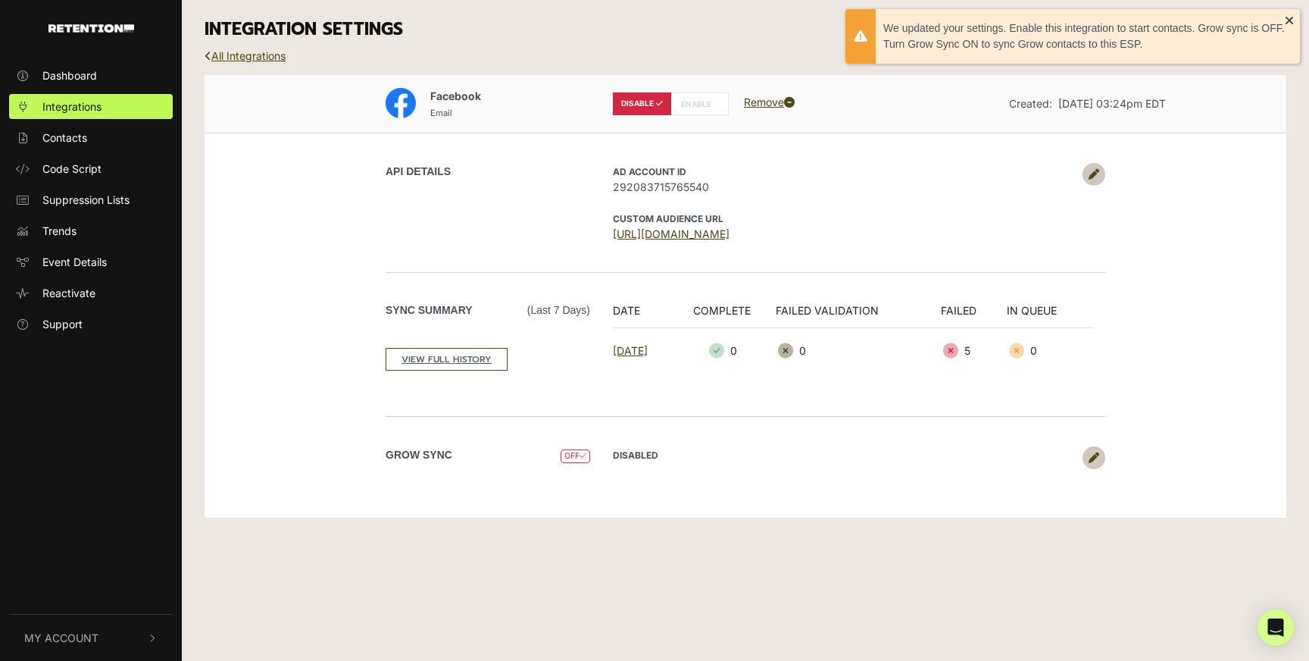
click at [781, 102] on link "Remove" at bounding box center [769, 101] width 51 height 13
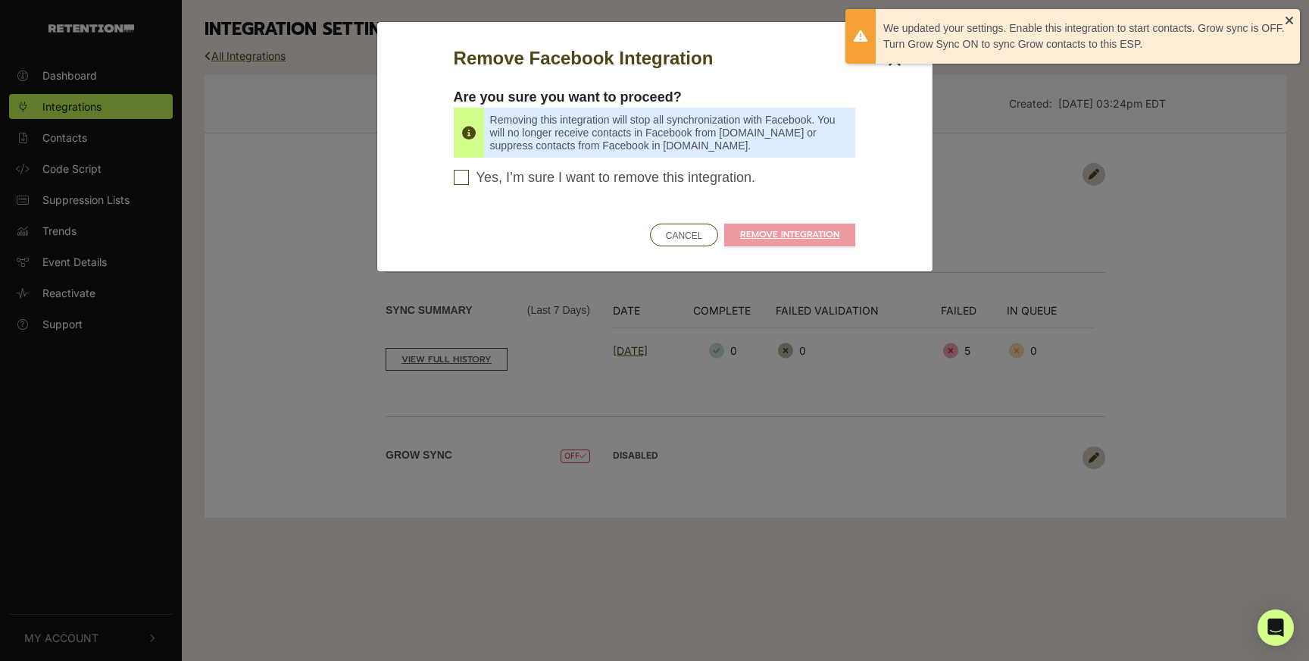
click at [610, 180] on span "Yes, I’m sure I want to remove this integration." at bounding box center [617, 178] width 280 height 17
click at [469, 180] on input "Yes, I’m sure I want to remove this integration. Please confirm to continue" at bounding box center [461, 177] width 15 height 15
checkbox input "true"
click at [773, 232] on link "REMOVE INTEGRATION" at bounding box center [789, 235] width 131 height 23
